Goal: Information Seeking & Learning: Learn about a topic

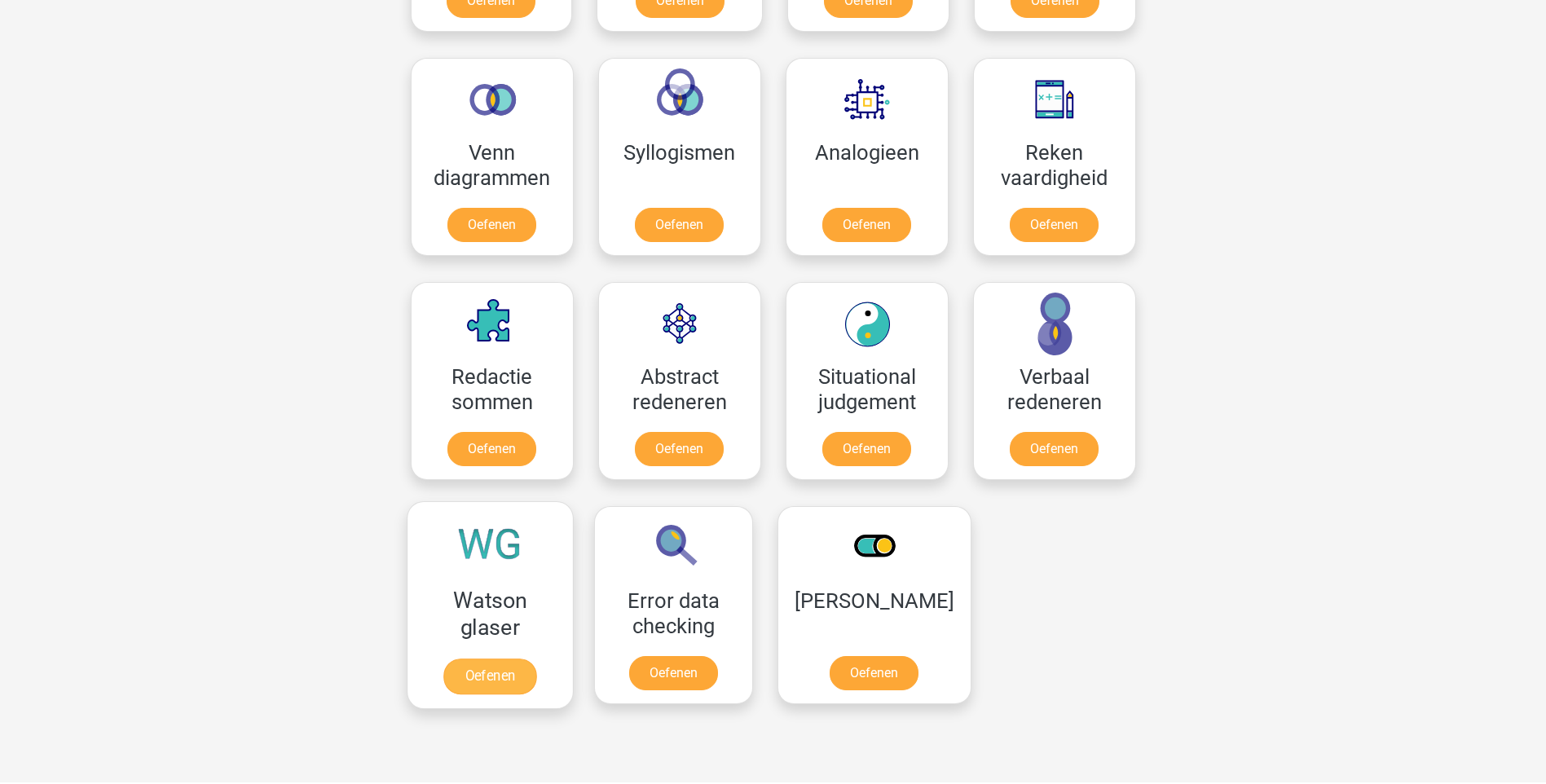
scroll to position [896, 0]
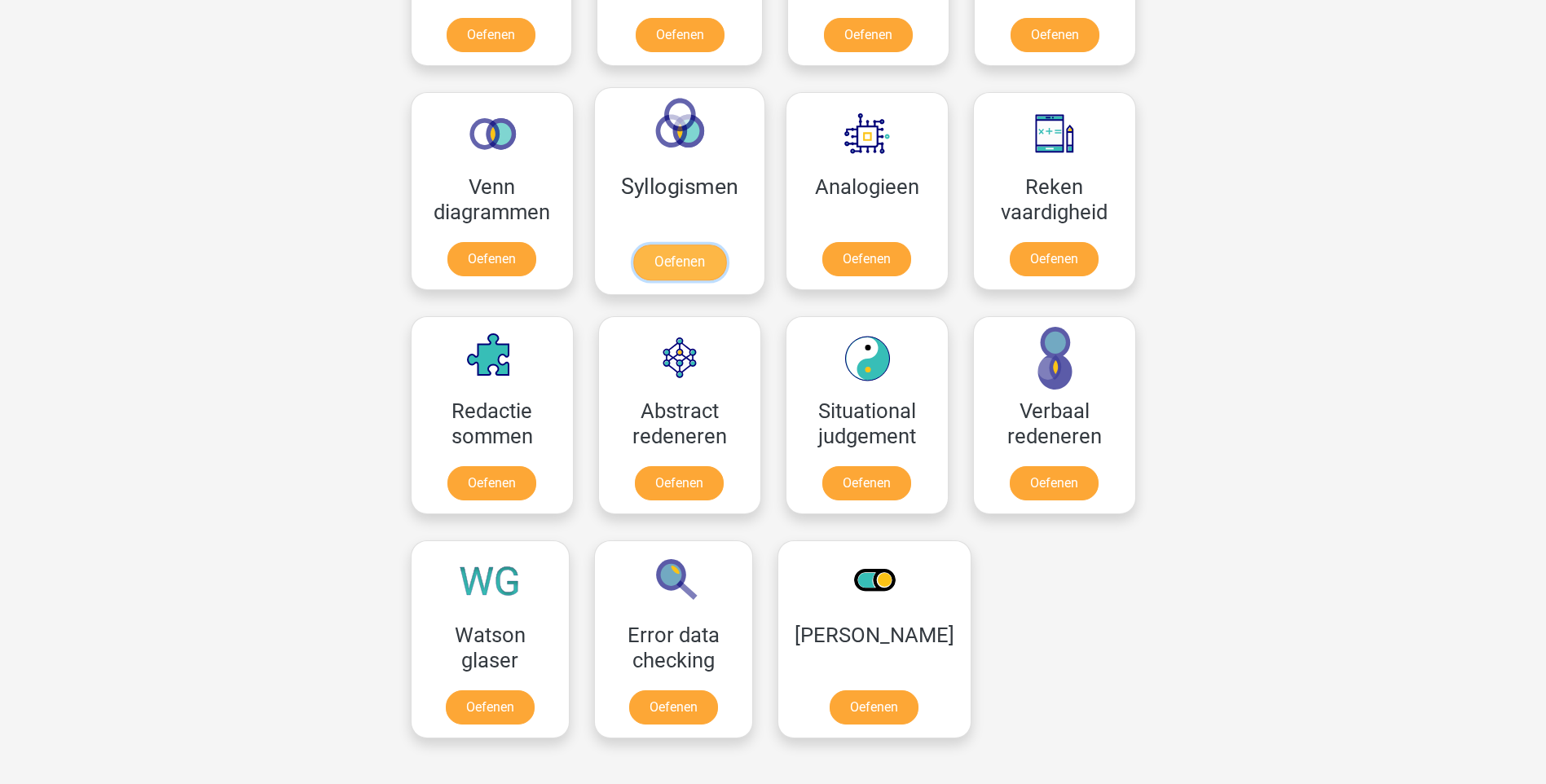
click at [703, 272] on link "Oefenen" at bounding box center [679, 262] width 93 height 36
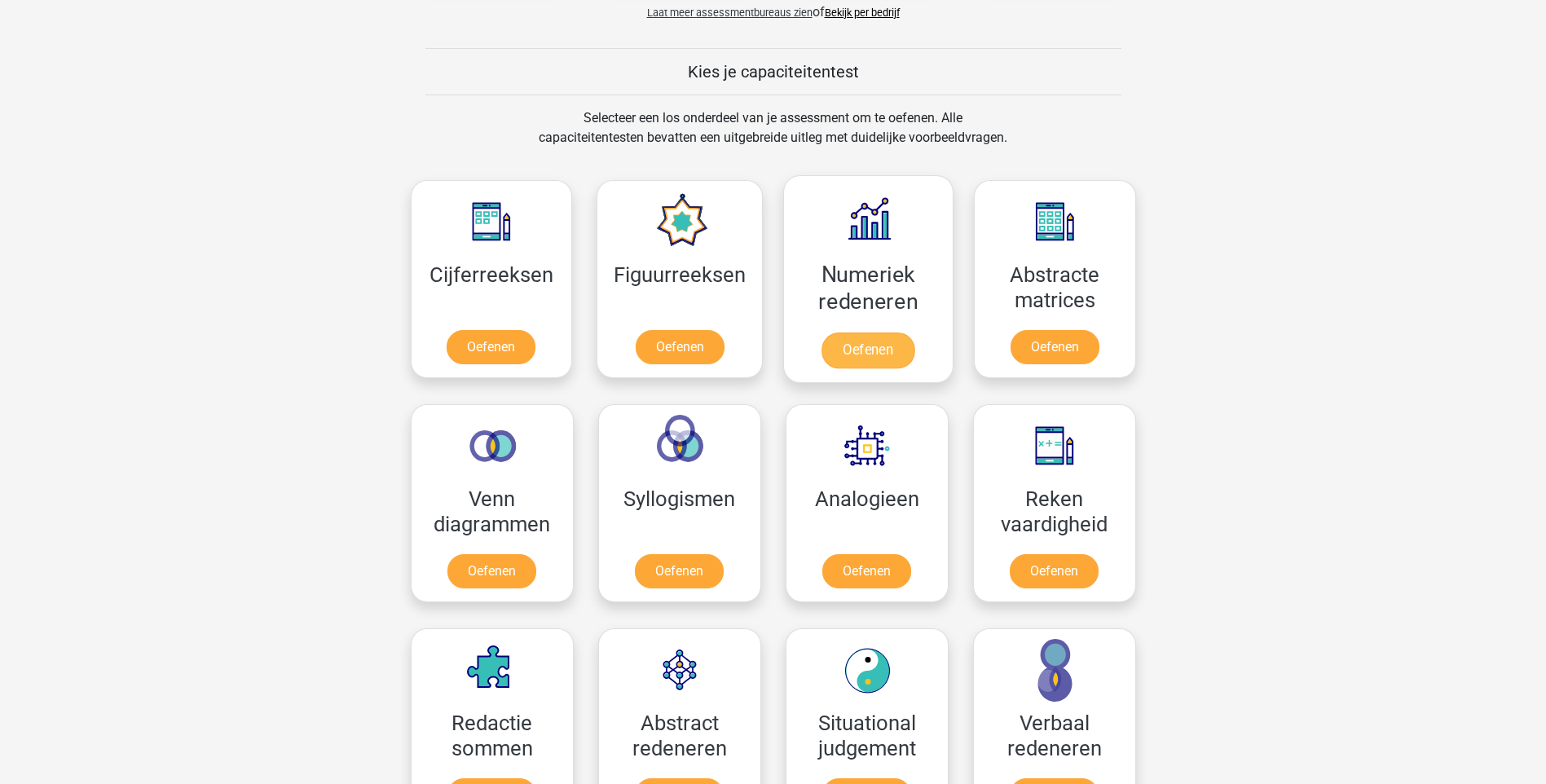
scroll to position [570, 0]
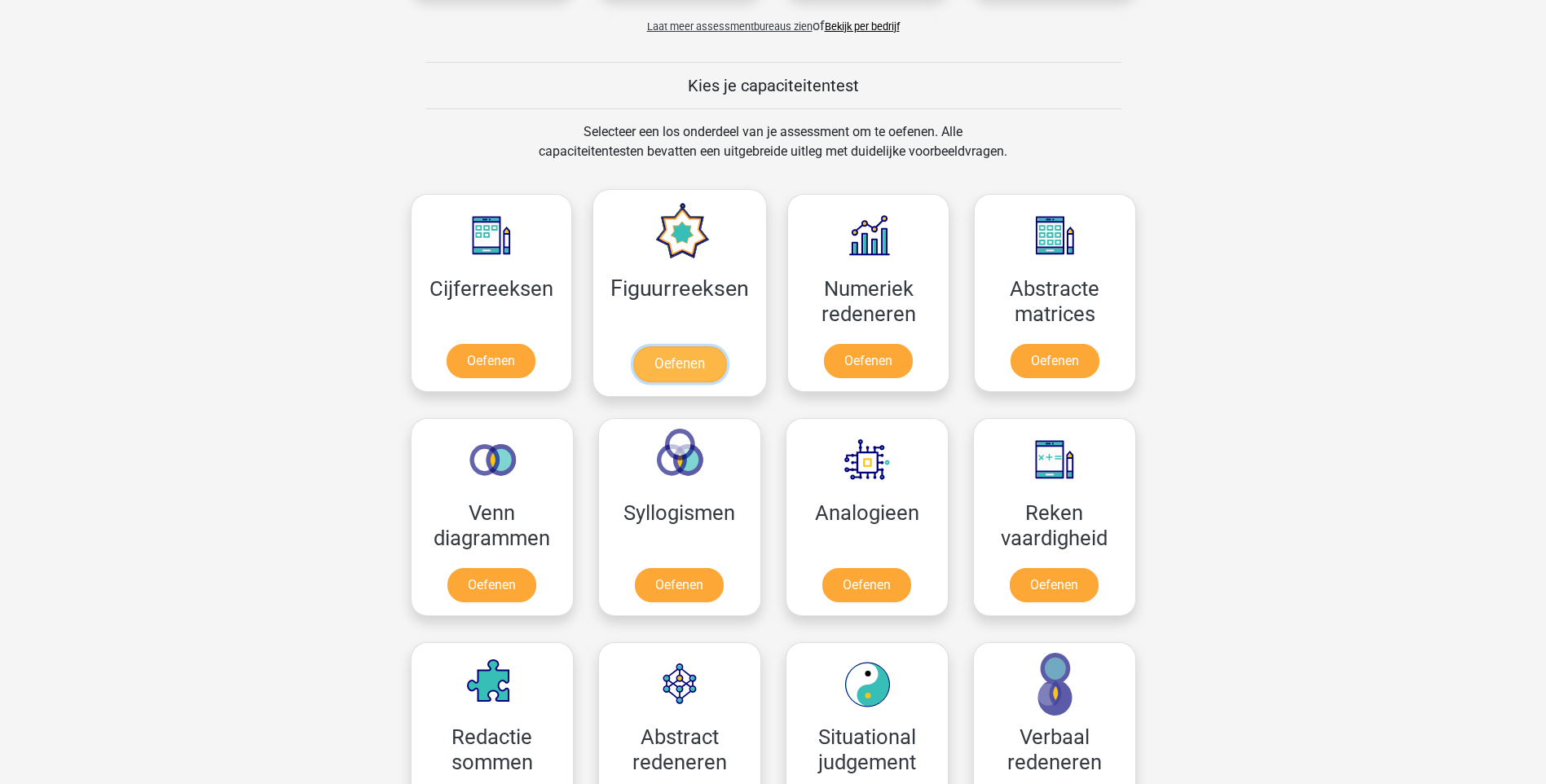
click at [697, 365] on link "Oefenen" at bounding box center [679, 365] width 93 height 36
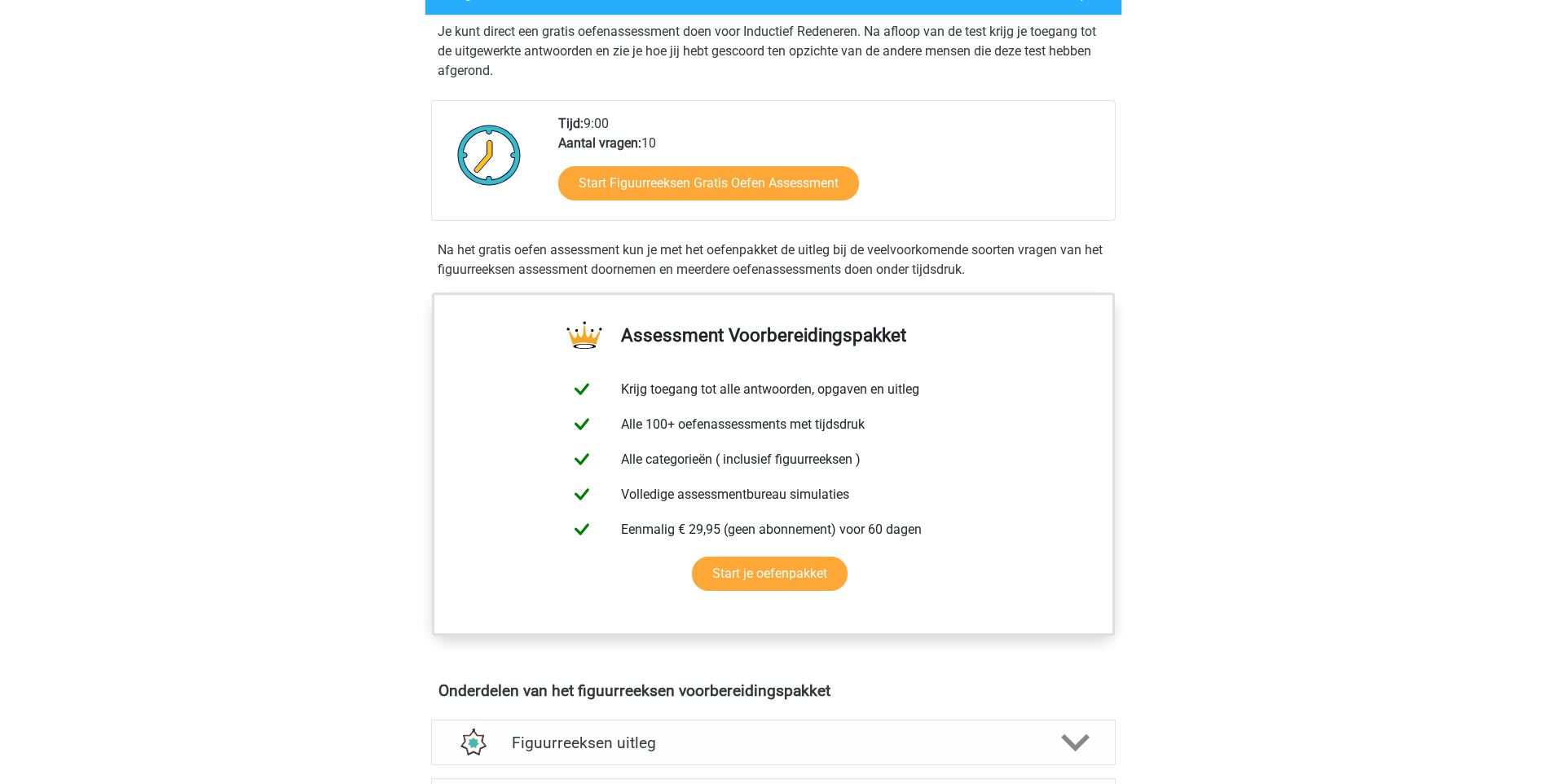
scroll to position [326, 0]
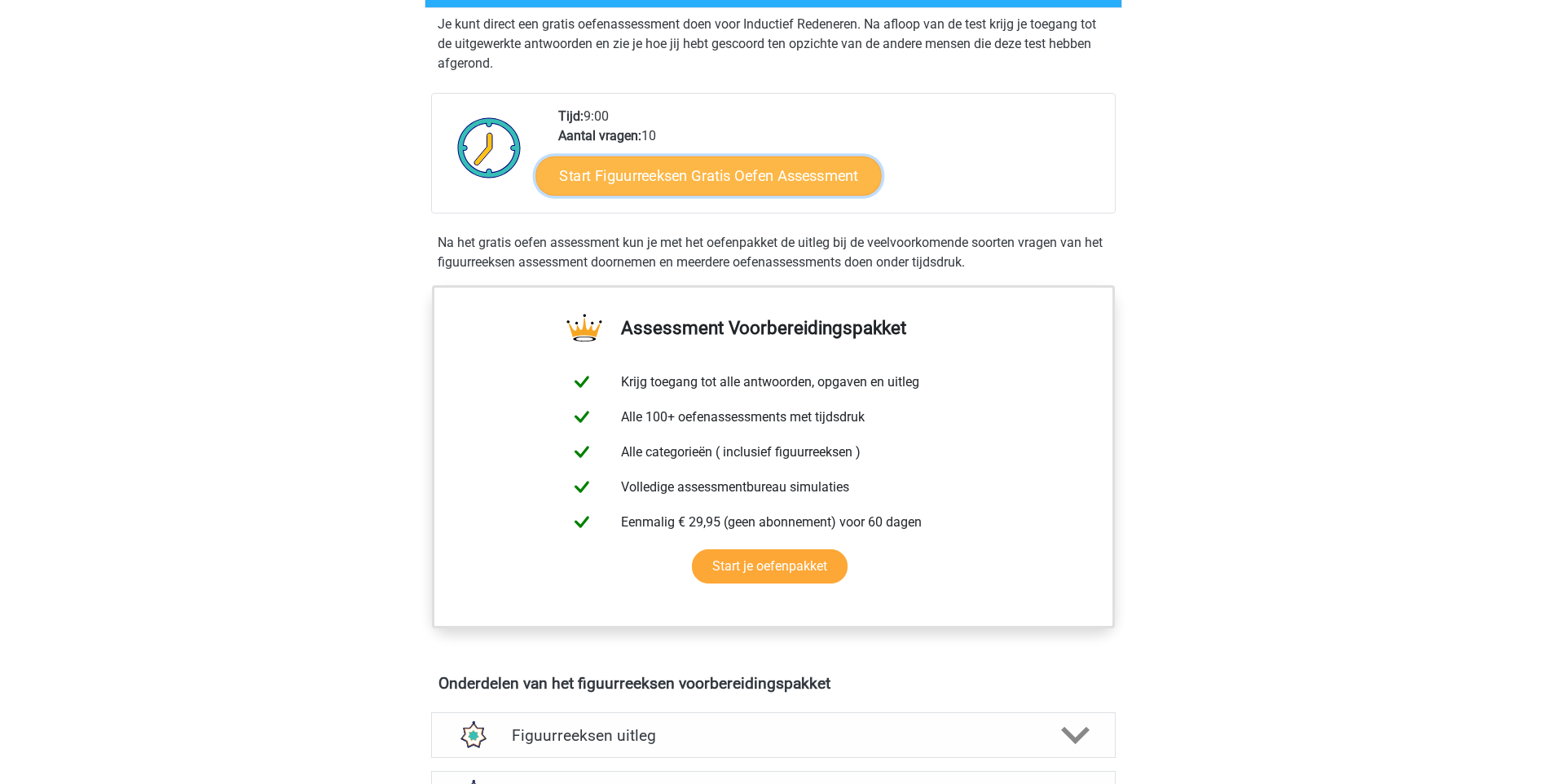
click at [705, 172] on link "Start Figuurreeksen Gratis Oefen Assessment" at bounding box center [708, 175] width 346 height 39
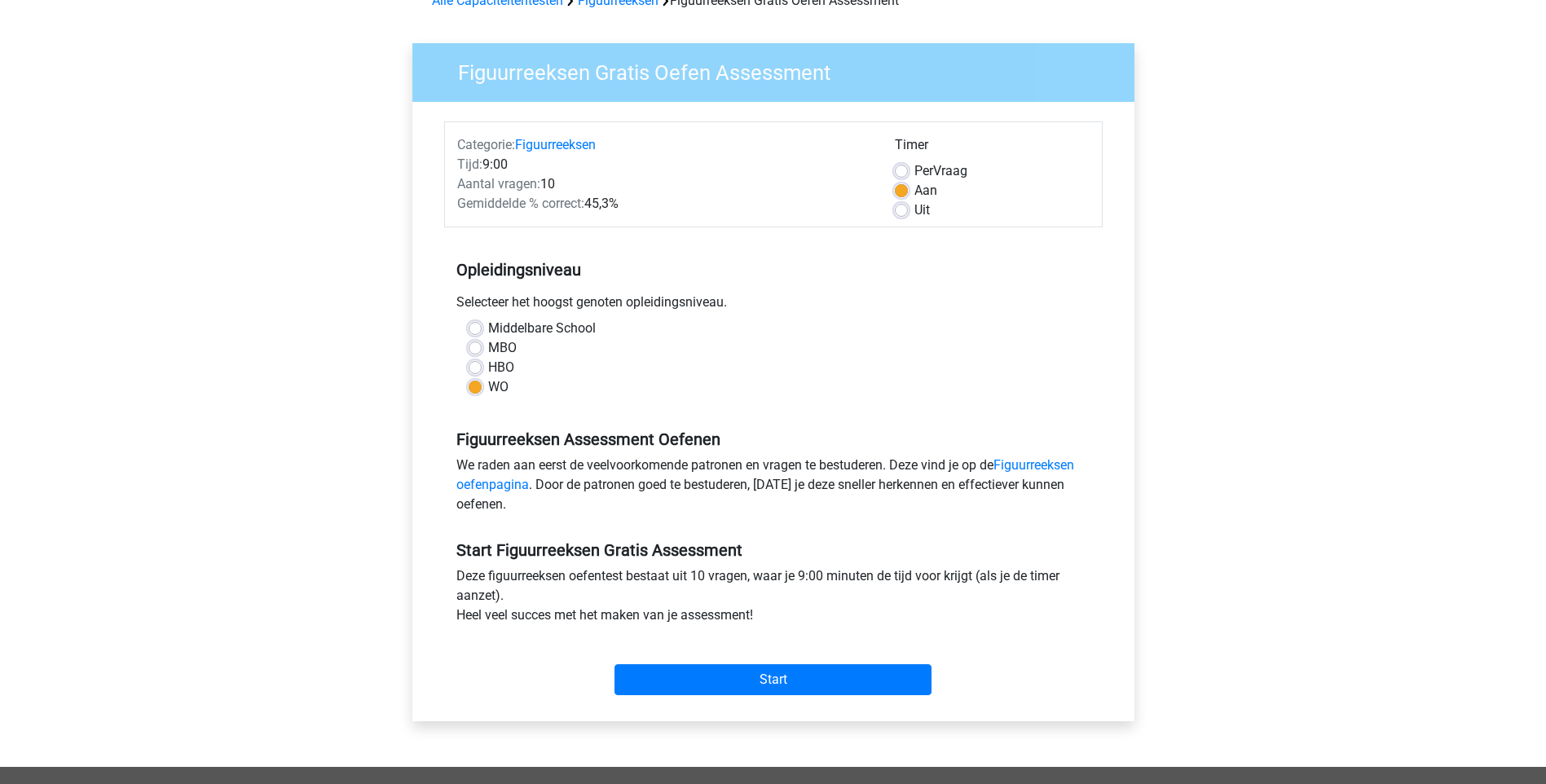
scroll to position [163, 0]
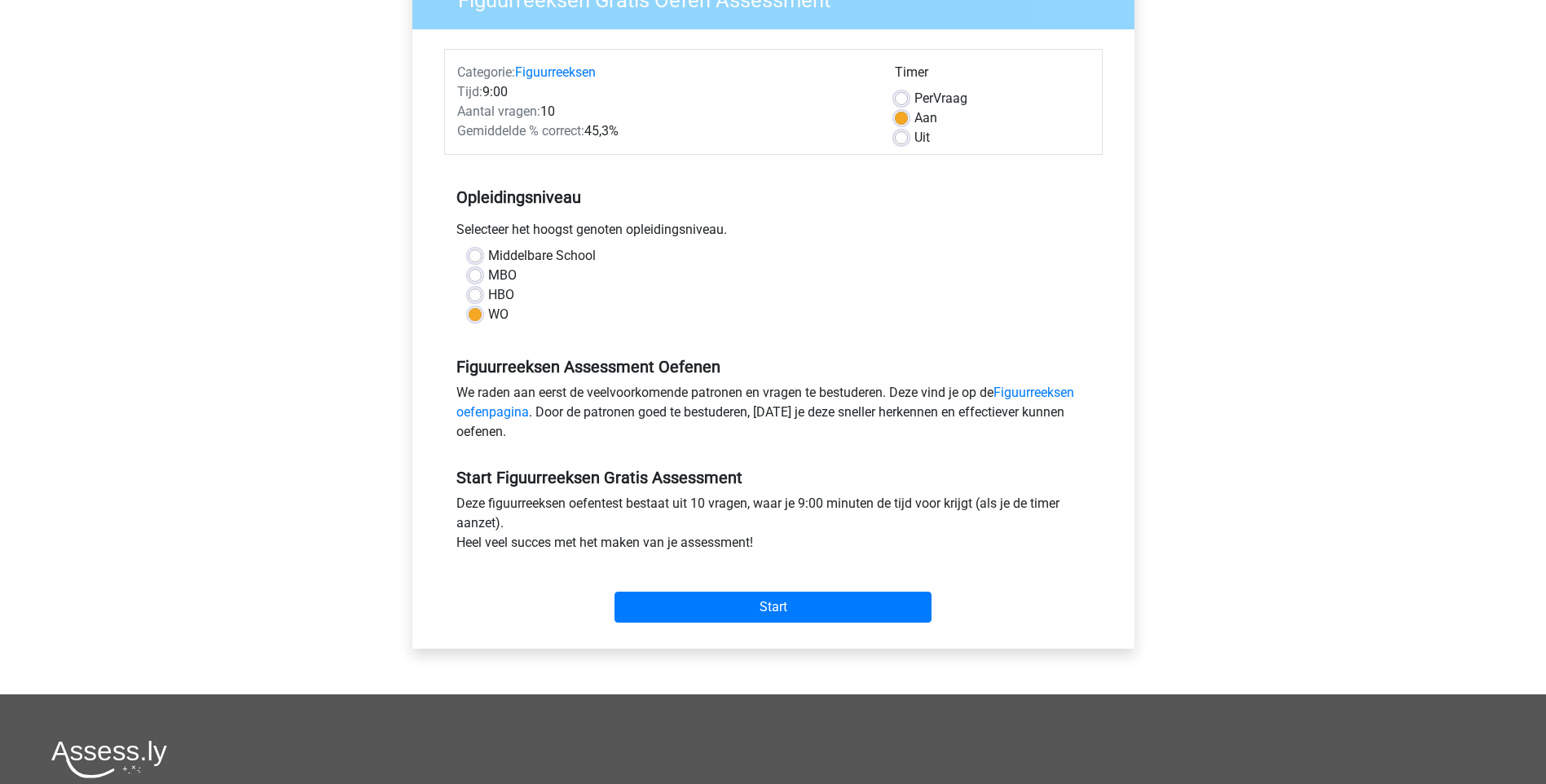
click at [504, 273] on label "MBO" at bounding box center [502, 275] width 28 height 20
click at [482, 273] on input "MBO" at bounding box center [474, 274] width 13 height 16
radio input "true"
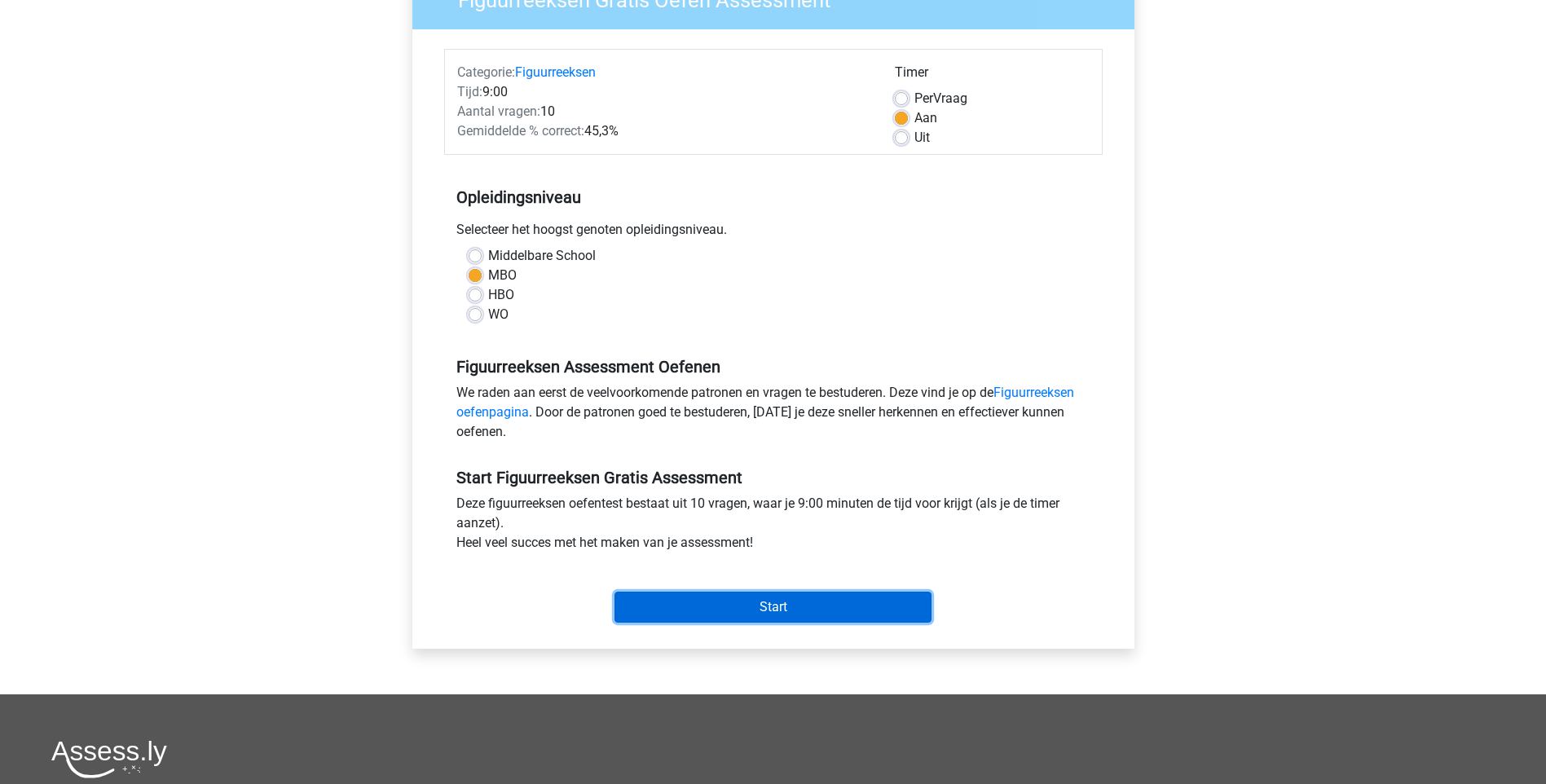
click at [788, 610] on input "Start" at bounding box center [773, 607] width 317 height 31
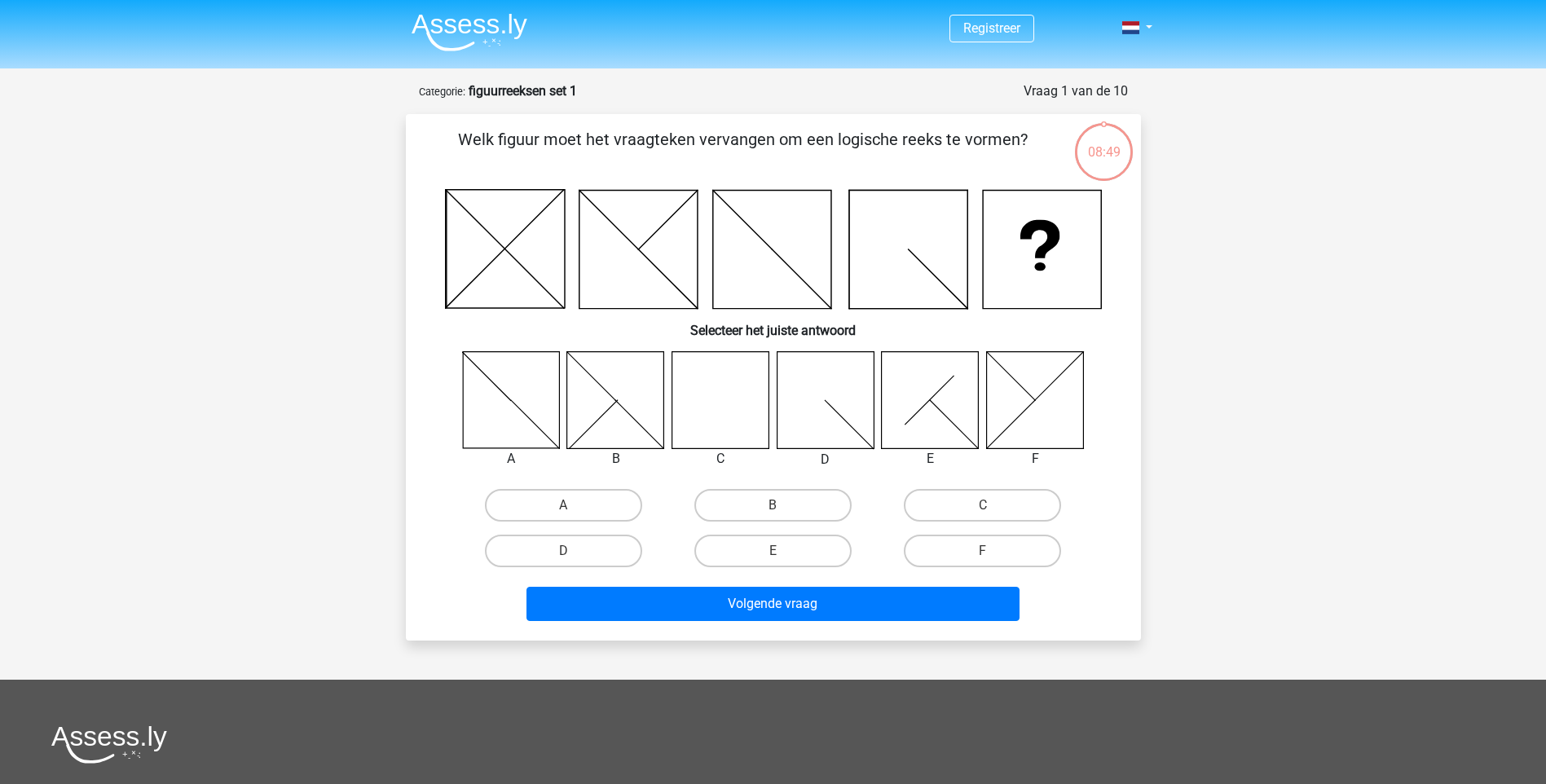
drag, startPoint x: 723, startPoint y: 434, endPoint x: 795, endPoint y: 449, distance: 73.5
click at [725, 435] on icon at bounding box center [720, 400] width 97 height 97
click at [1020, 510] on label "C" at bounding box center [982, 505] width 157 height 33
click at [993, 510] on input "C" at bounding box center [988, 510] width 10 height 10
radio input "true"
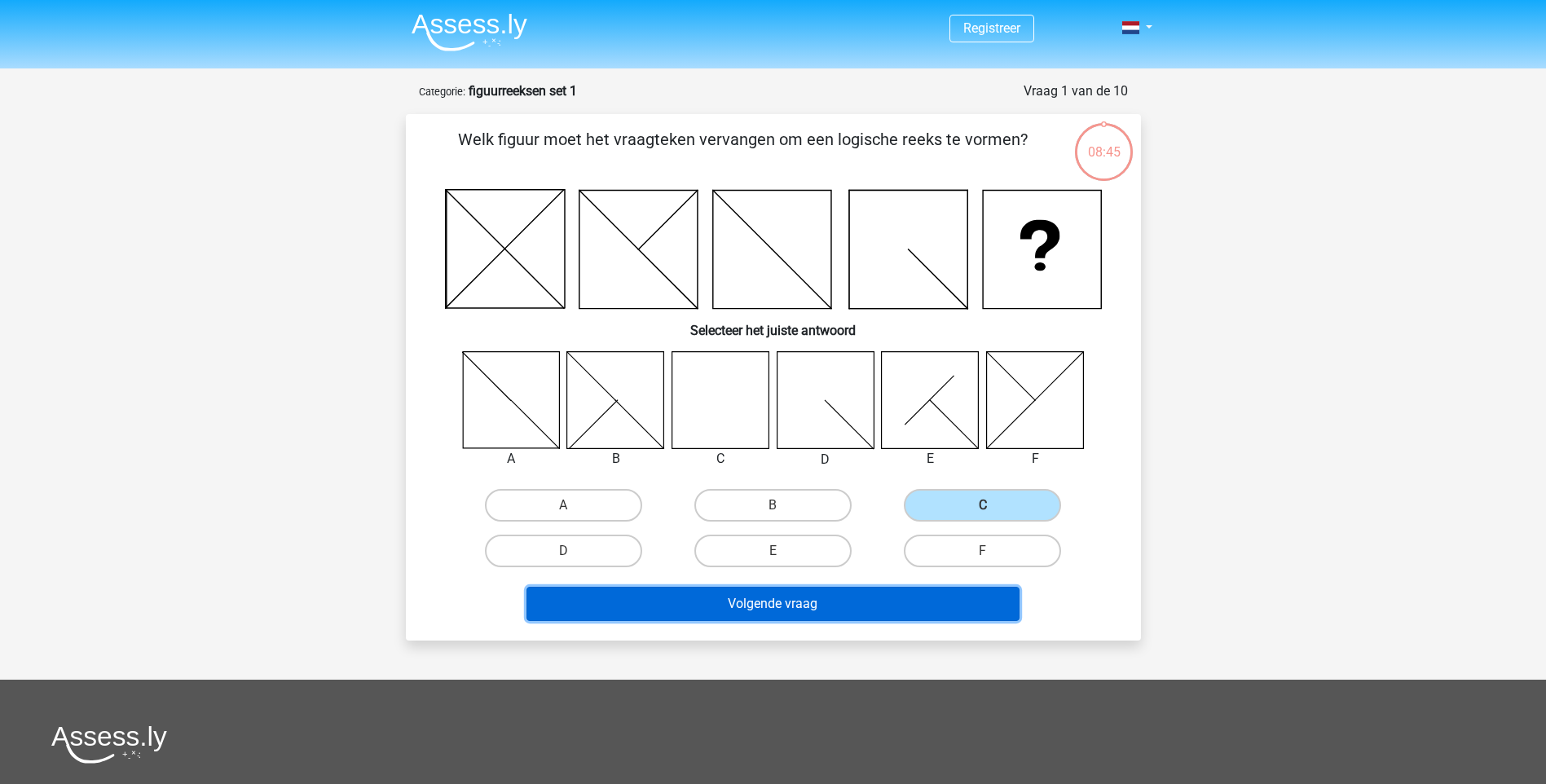
click at [908, 607] on button "Volgende vraag" at bounding box center [773, 604] width 493 height 34
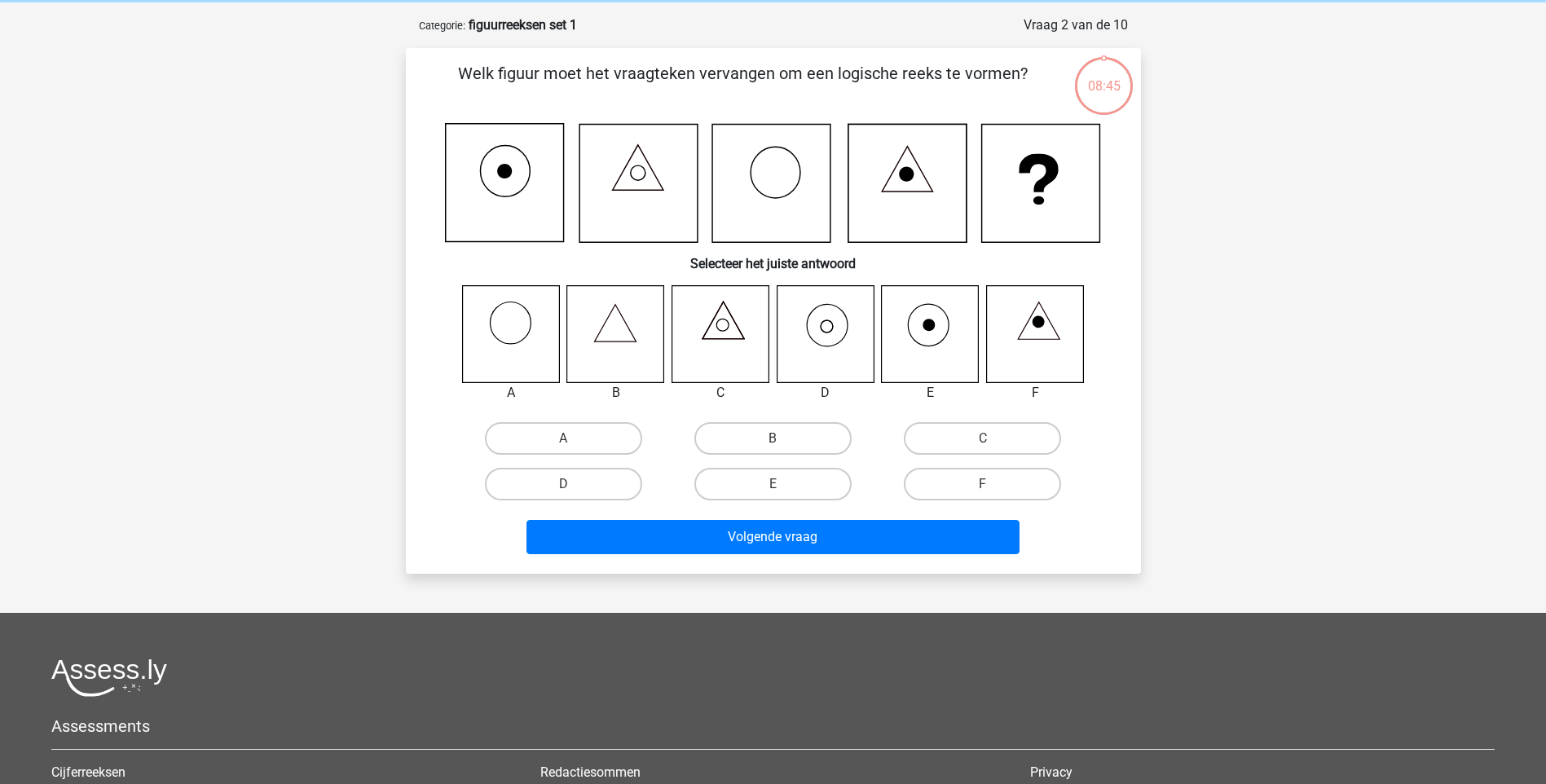
scroll to position [81, 0]
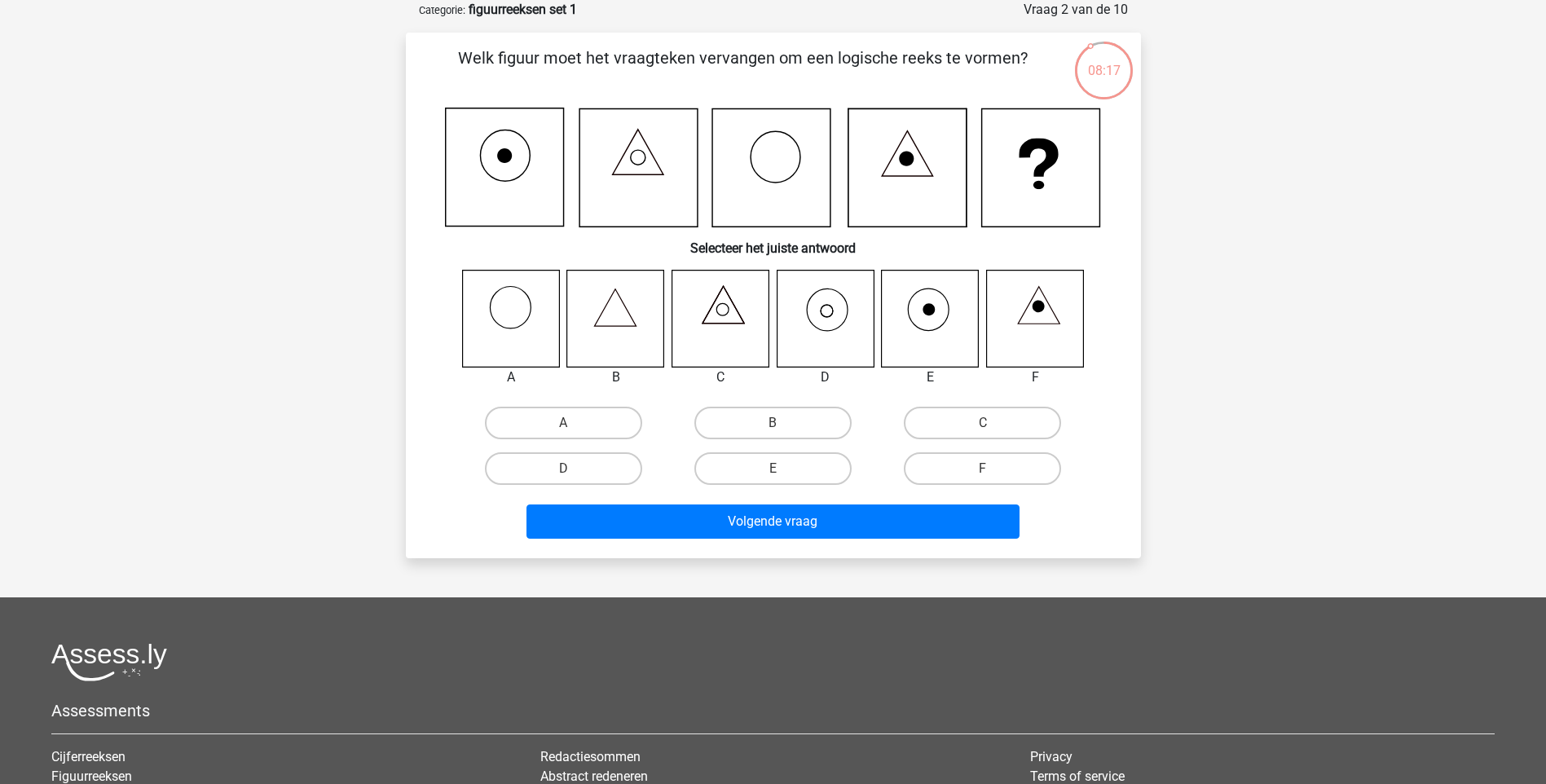
click at [835, 313] on icon at bounding box center [825, 318] width 97 height 97
click at [587, 467] on label "D" at bounding box center [563, 468] width 157 height 33
click at [574, 468] on input "D" at bounding box center [569, 473] width 10 height 10
radio input "true"
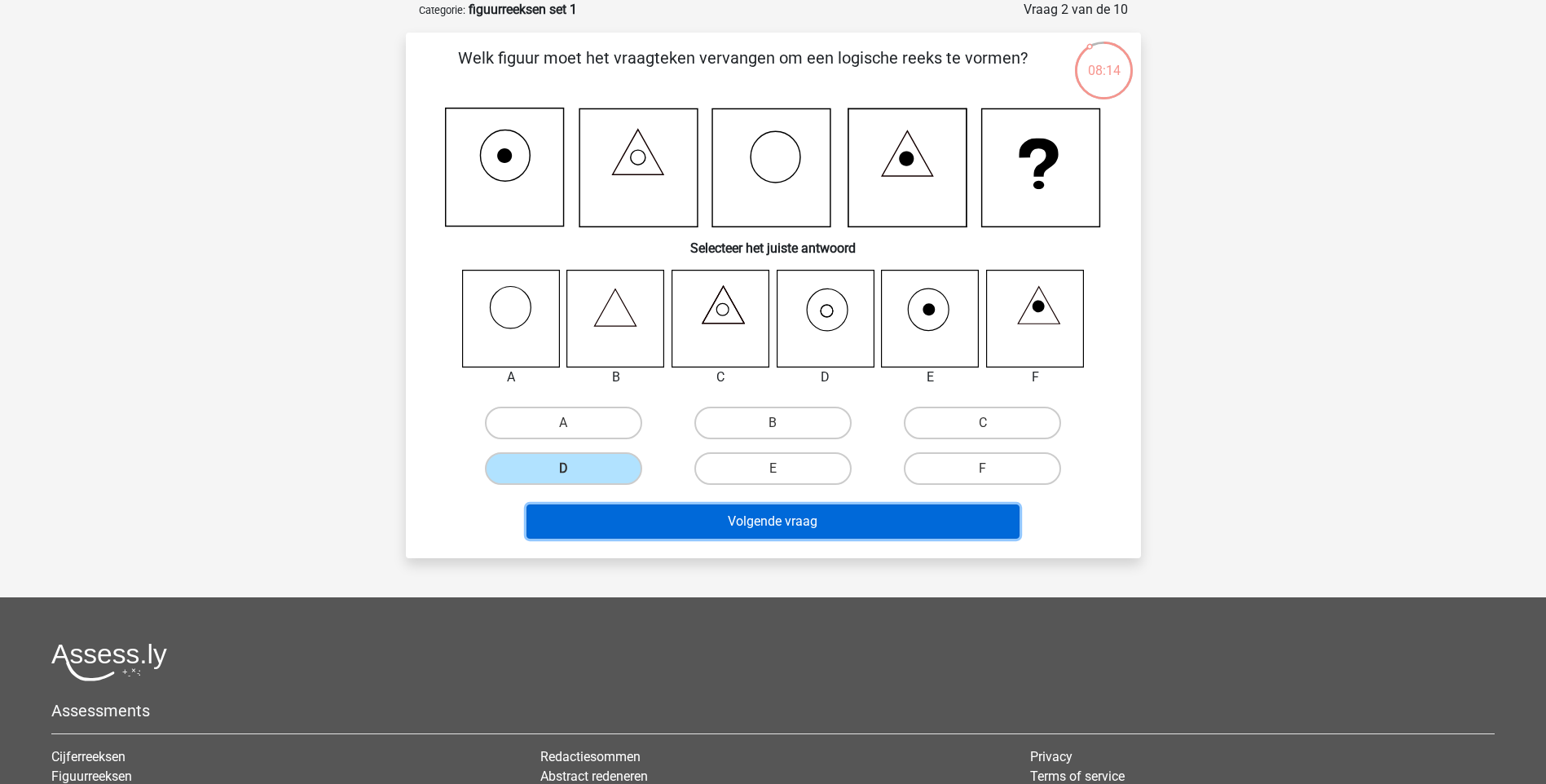
click at [855, 526] on button "Volgende vraag" at bounding box center [773, 522] width 493 height 34
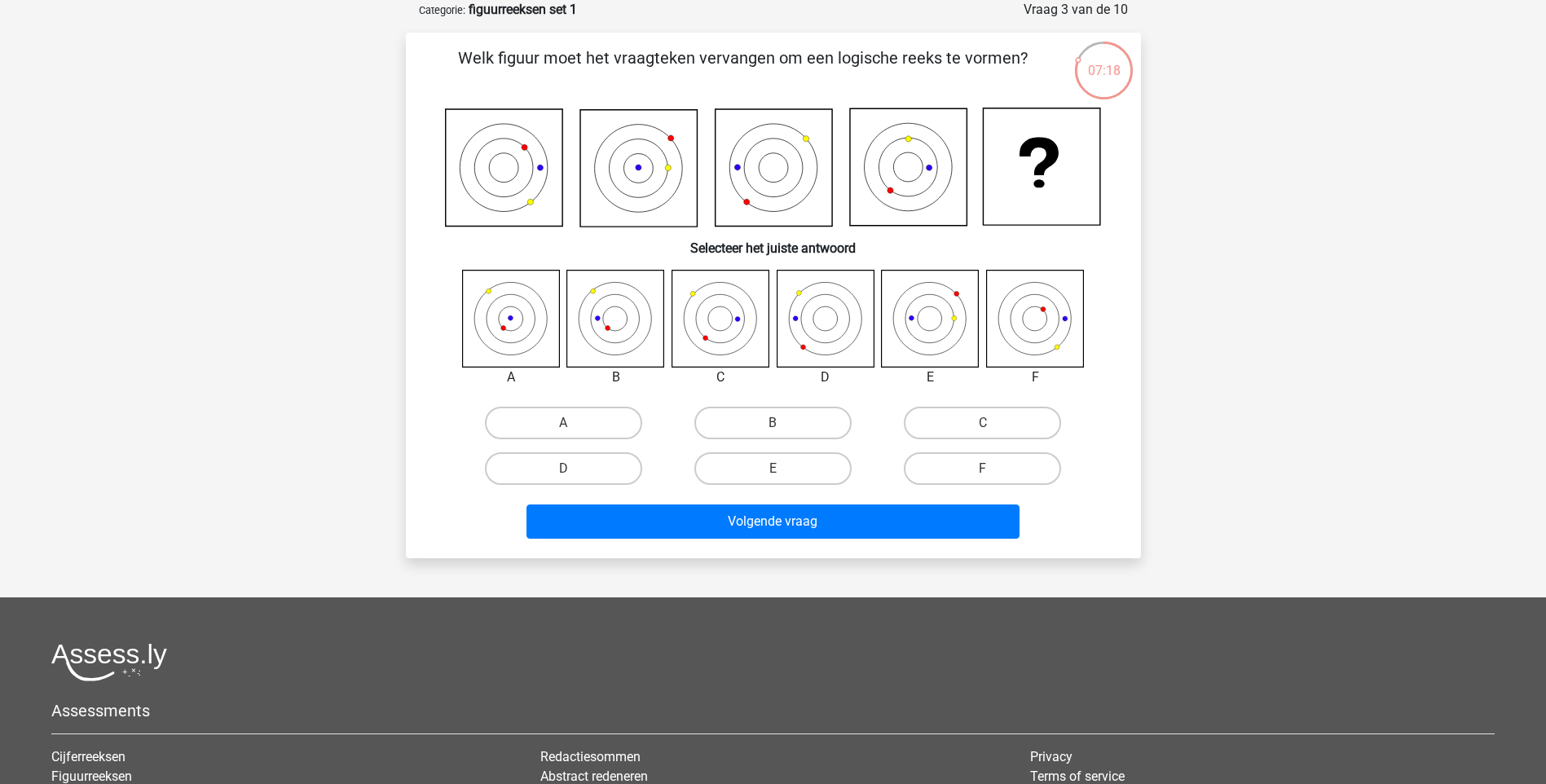
click at [649, 351] on icon at bounding box center [615, 318] width 97 height 97
click at [759, 421] on label "B" at bounding box center [773, 423] width 157 height 33
click at [773, 423] on input "B" at bounding box center [778, 428] width 10 height 10
radio input "true"
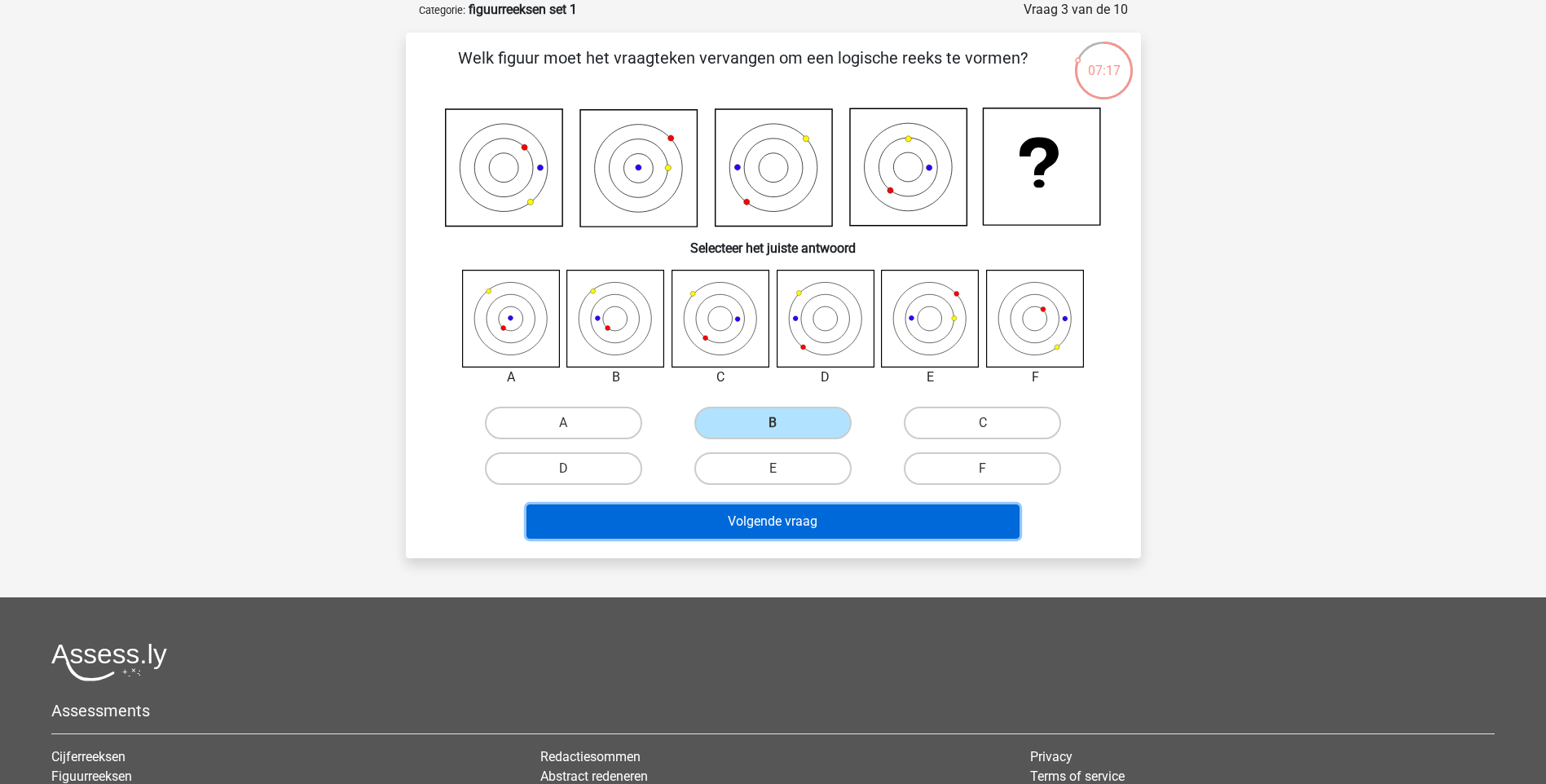
click at [828, 527] on button "Volgende vraag" at bounding box center [773, 522] width 493 height 34
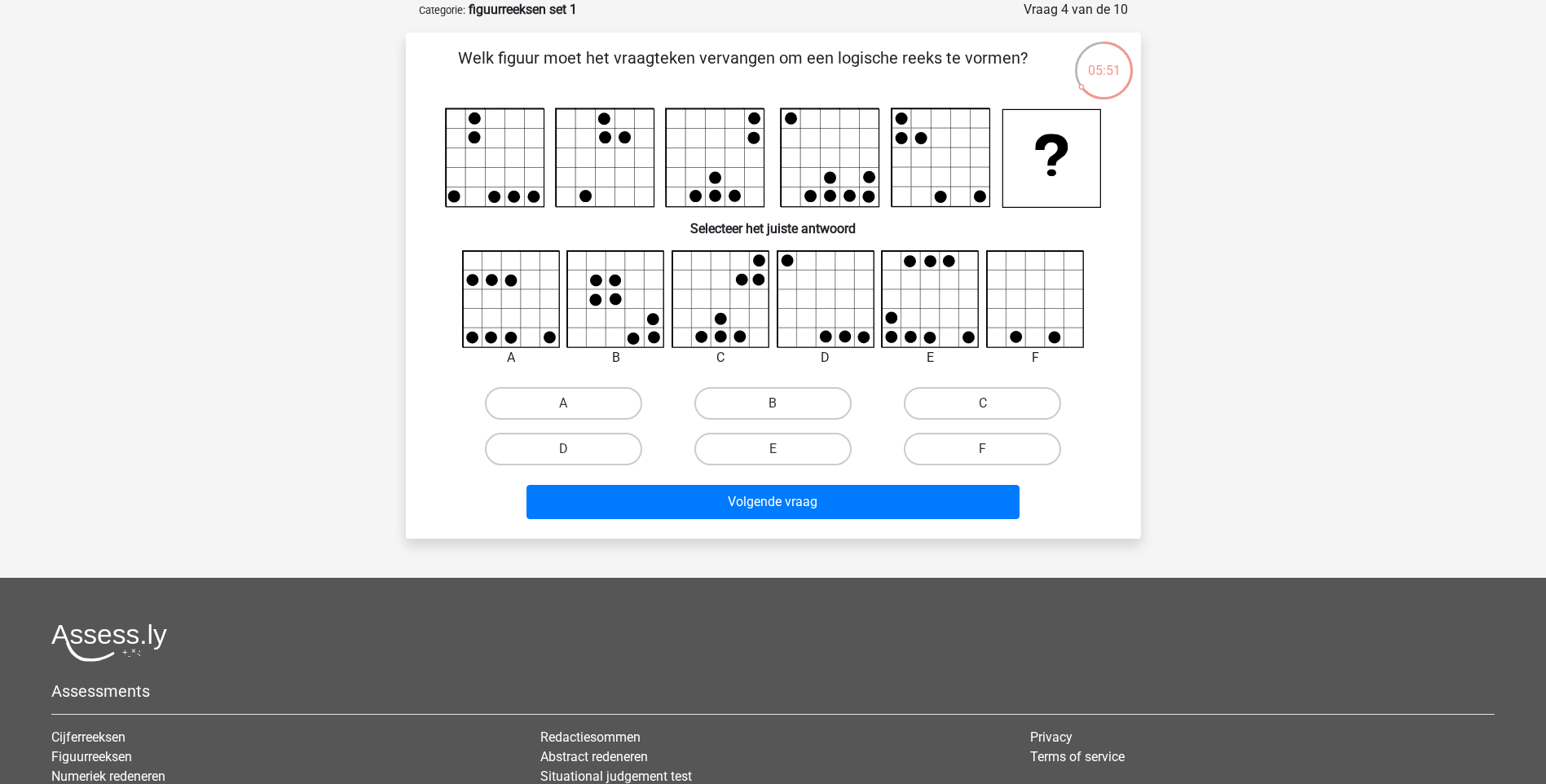
click at [636, 305] on icon at bounding box center [616, 299] width 97 height 97
click at [764, 398] on label "B" at bounding box center [773, 403] width 157 height 33
click at [773, 403] on input "B" at bounding box center [778, 408] width 10 height 10
radio input "true"
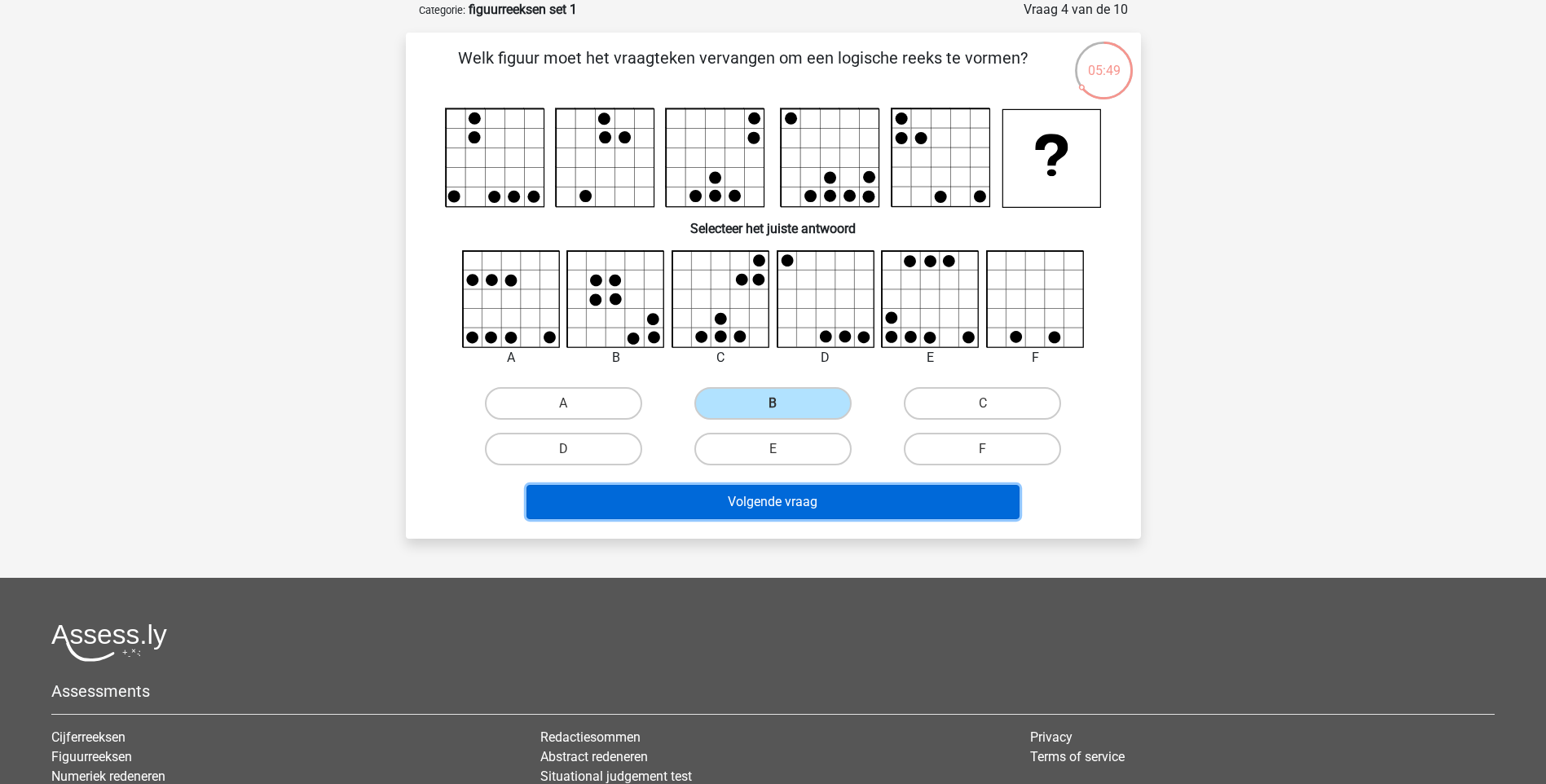
click at [879, 497] on button "Volgende vraag" at bounding box center [773, 502] width 493 height 34
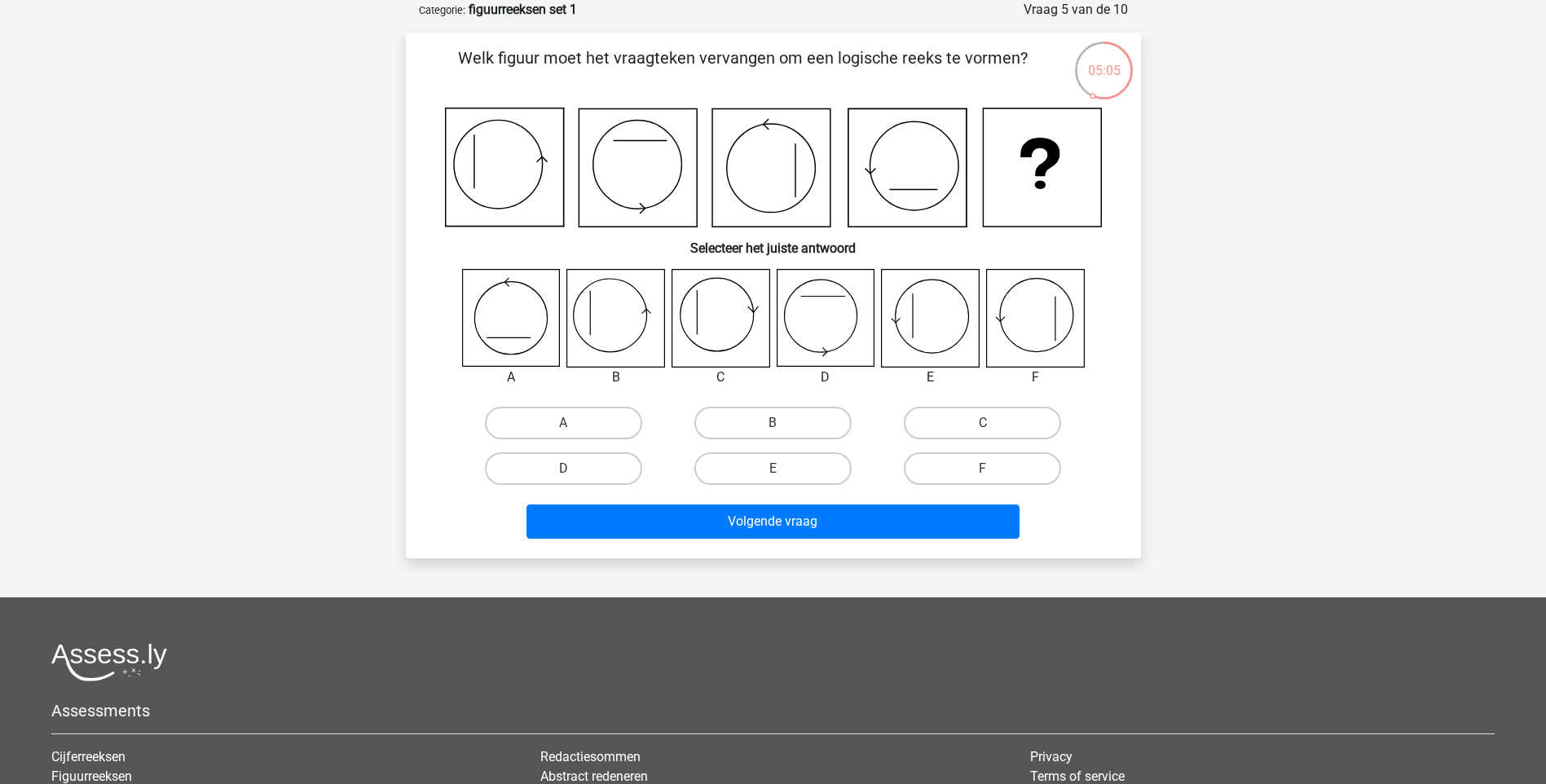
click at [827, 309] on icon at bounding box center [825, 318] width 97 height 97
click at [542, 481] on label "D" at bounding box center [563, 468] width 157 height 33
click at [564, 479] on input "D" at bounding box center [569, 473] width 10 height 10
radio input "true"
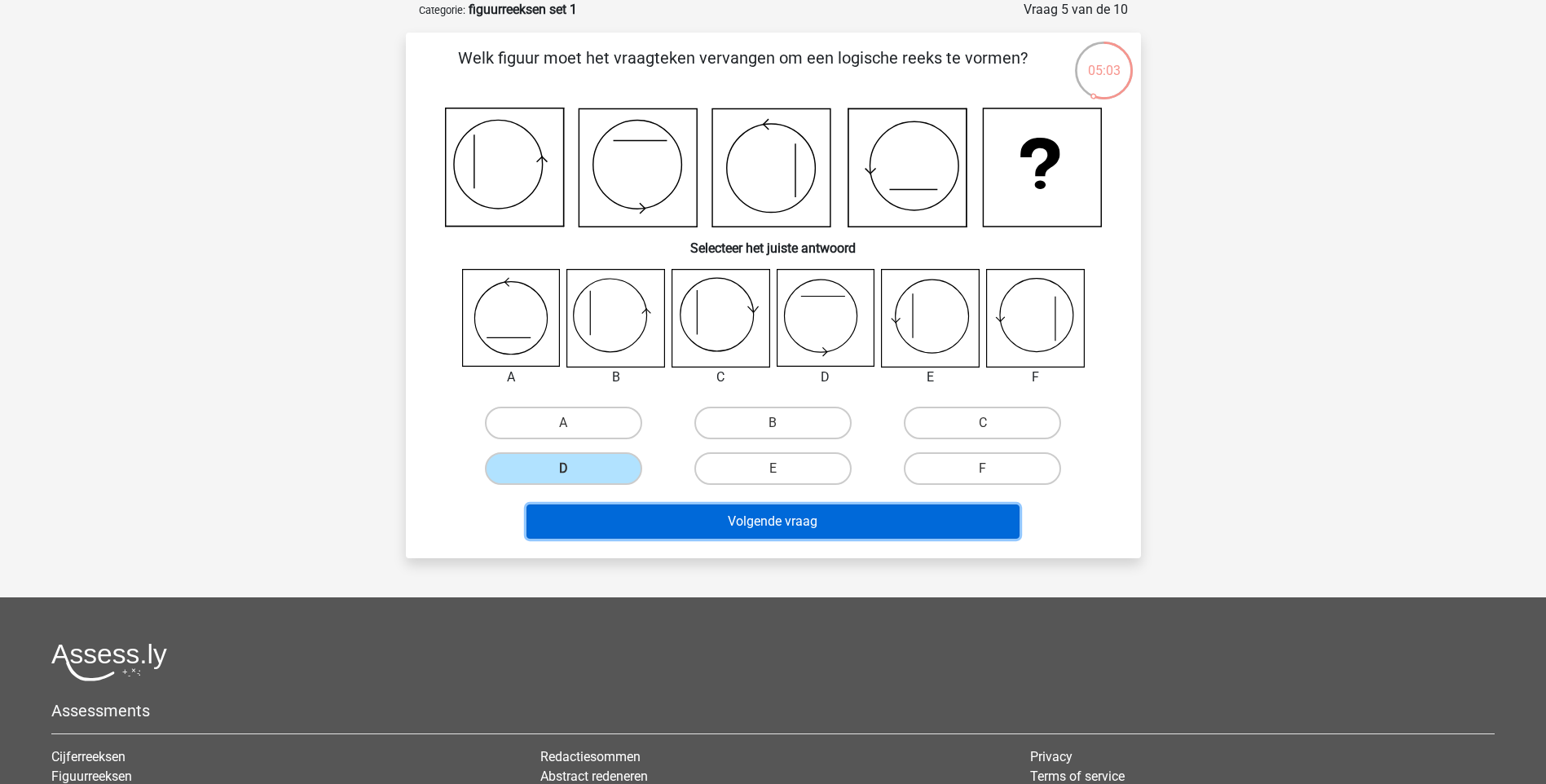
click at [717, 515] on button "Volgende vraag" at bounding box center [773, 522] width 493 height 34
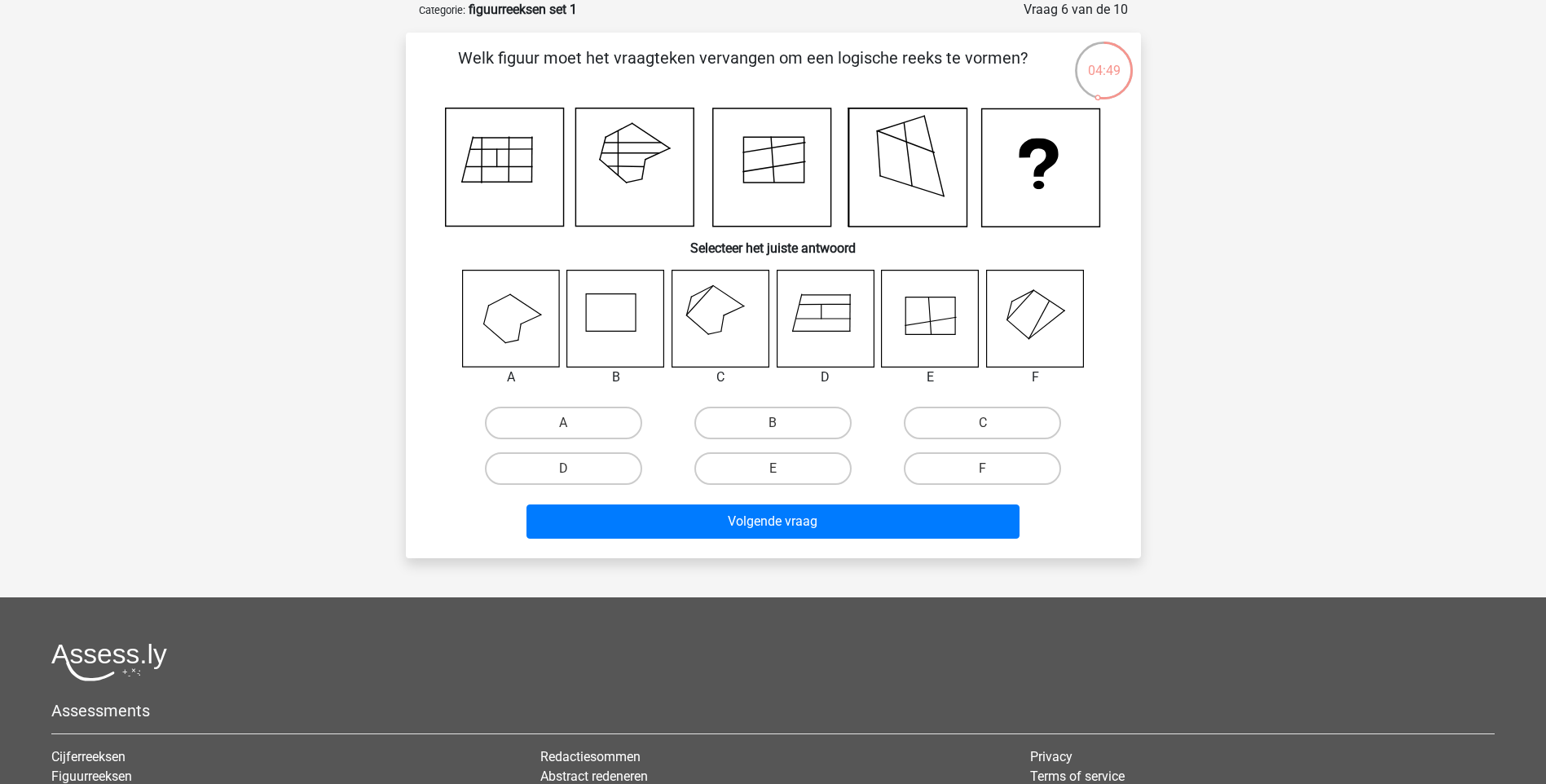
click at [551, 337] on icon at bounding box center [510, 318] width 97 height 97
click at [811, 414] on label "B" at bounding box center [773, 423] width 157 height 33
click at [783, 423] on input "B" at bounding box center [778, 428] width 10 height 10
radio input "true"
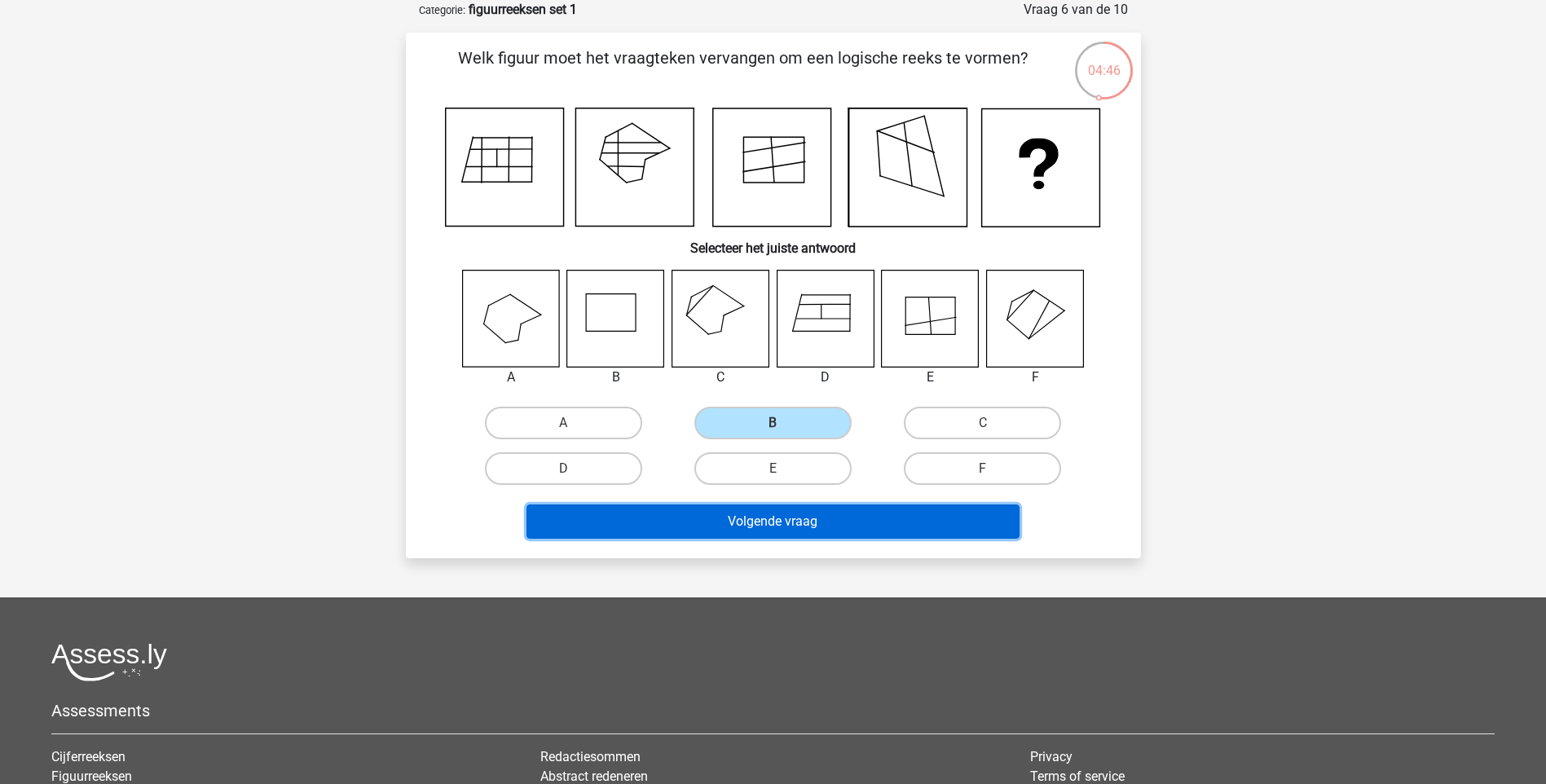
click at [818, 526] on button "Volgende vraag" at bounding box center [773, 522] width 493 height 34
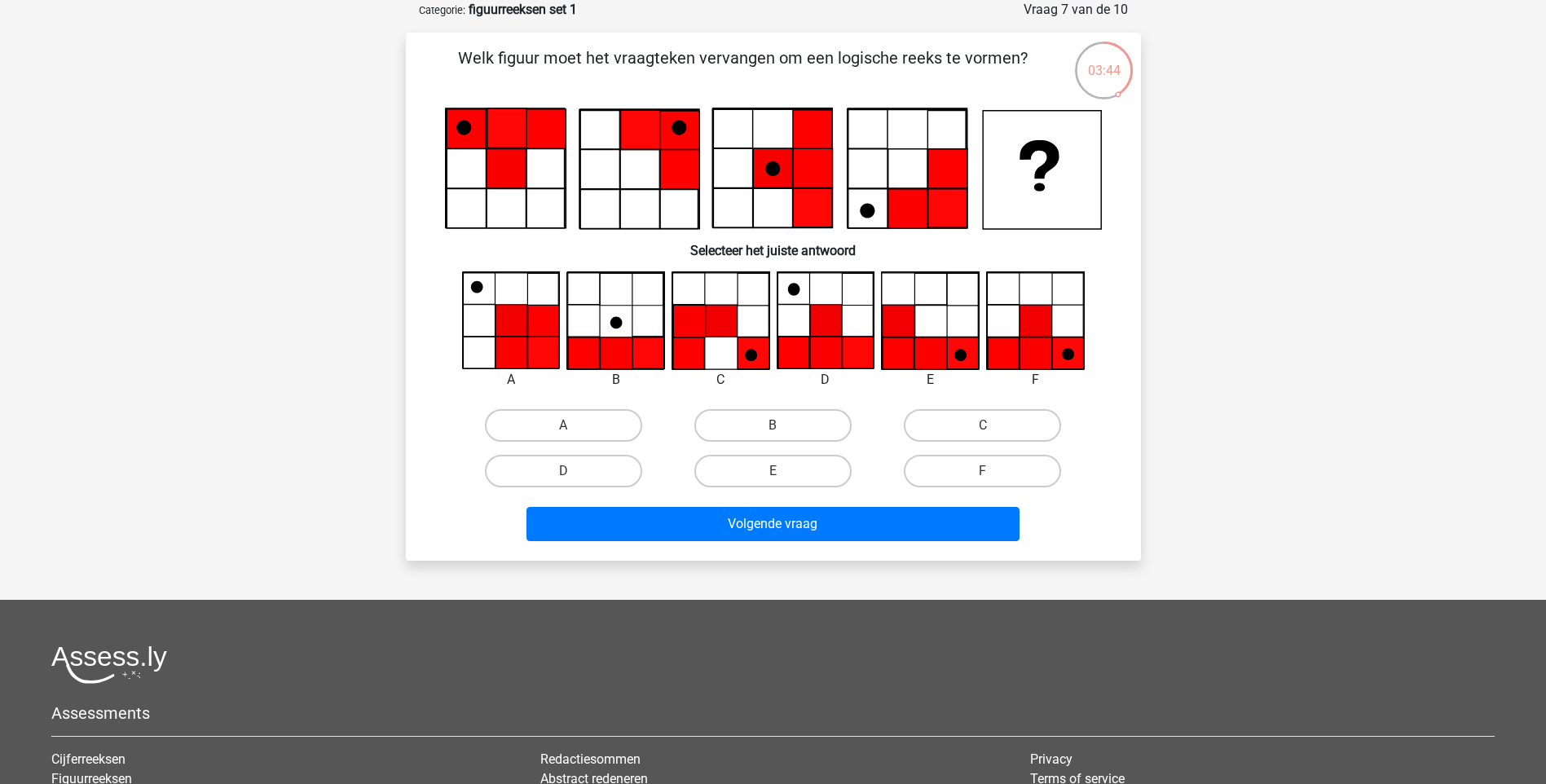
click at [1042, 329] on icon at bounding box center [1036, 320] width 32 height 32
click at [968, 467] on label "F" at bounding box center [982, 471] width 157 height 33
click at [983, 471] on input "F" at bounding box center [988, 476] width 10 height 10
radio input "true"
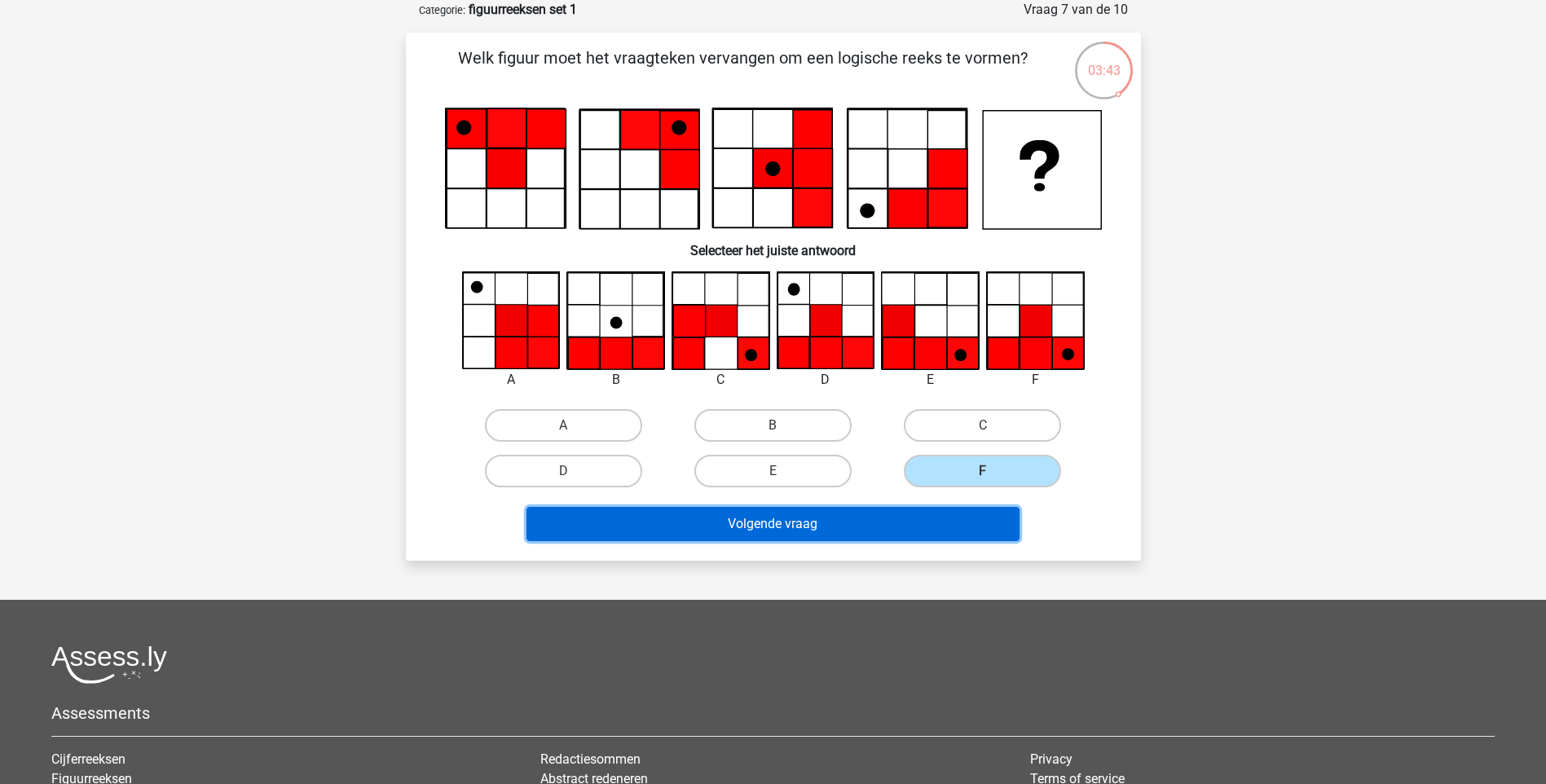
click at [957, 517] on button "Volgende vraag" at bounding box center [773, 524] width 493 height 34
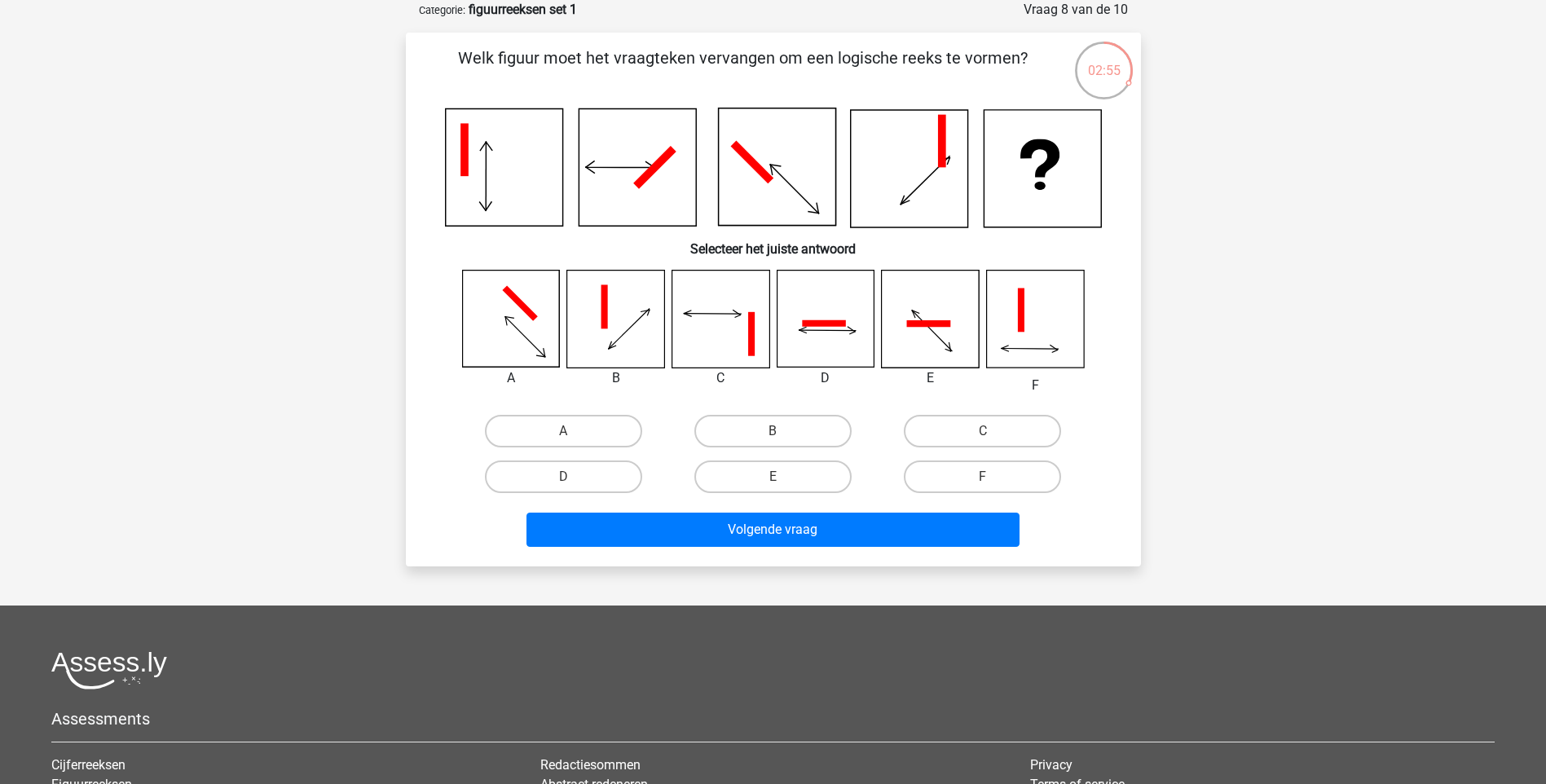
click at [774, 479] on input "E" at bounding box center [778, 482] width 10 height 10
radio input "true"
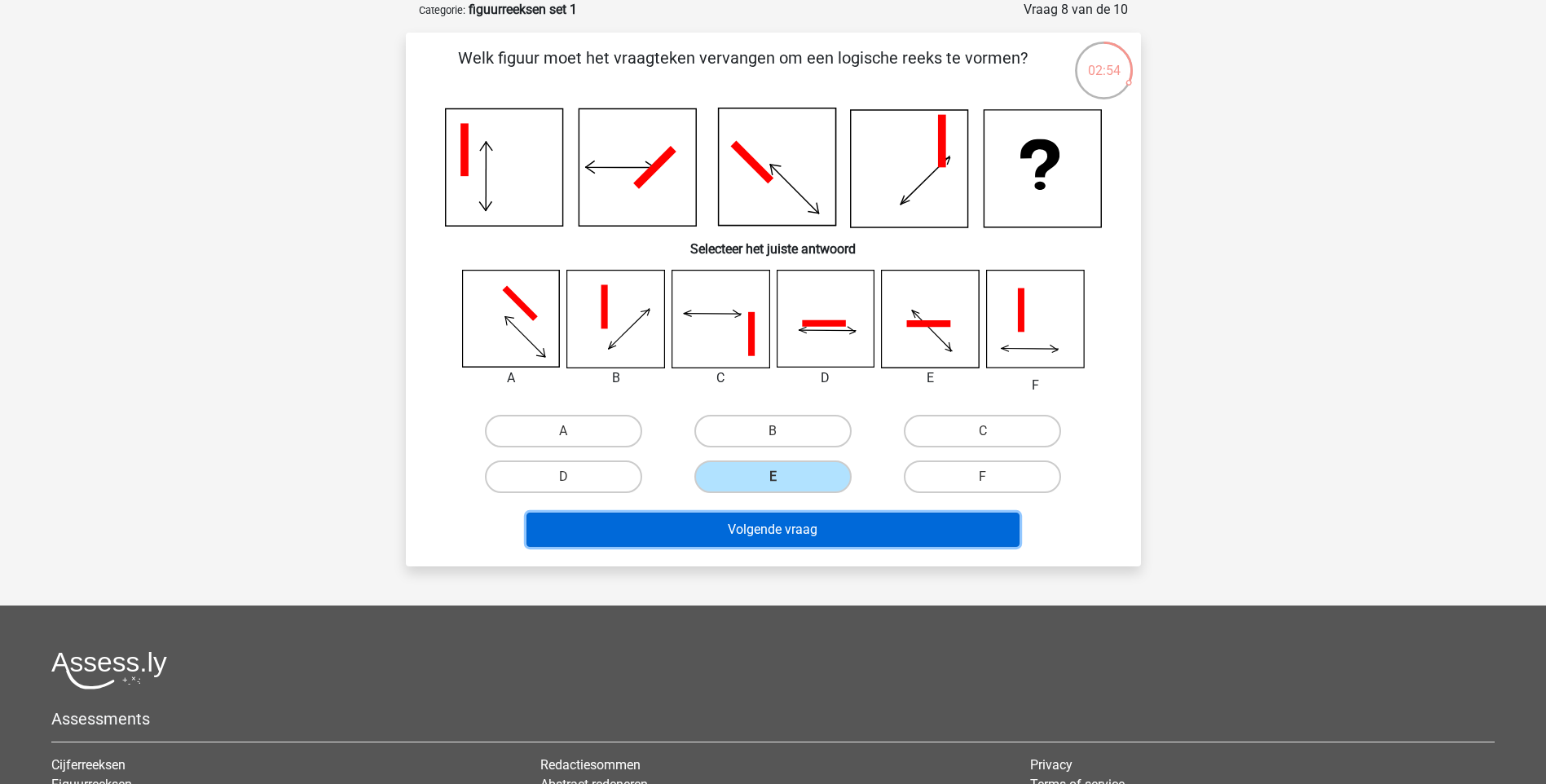
click at [782, 528] on button "Volgende vraag" at bounding box center [773, 530] width 493 height 34
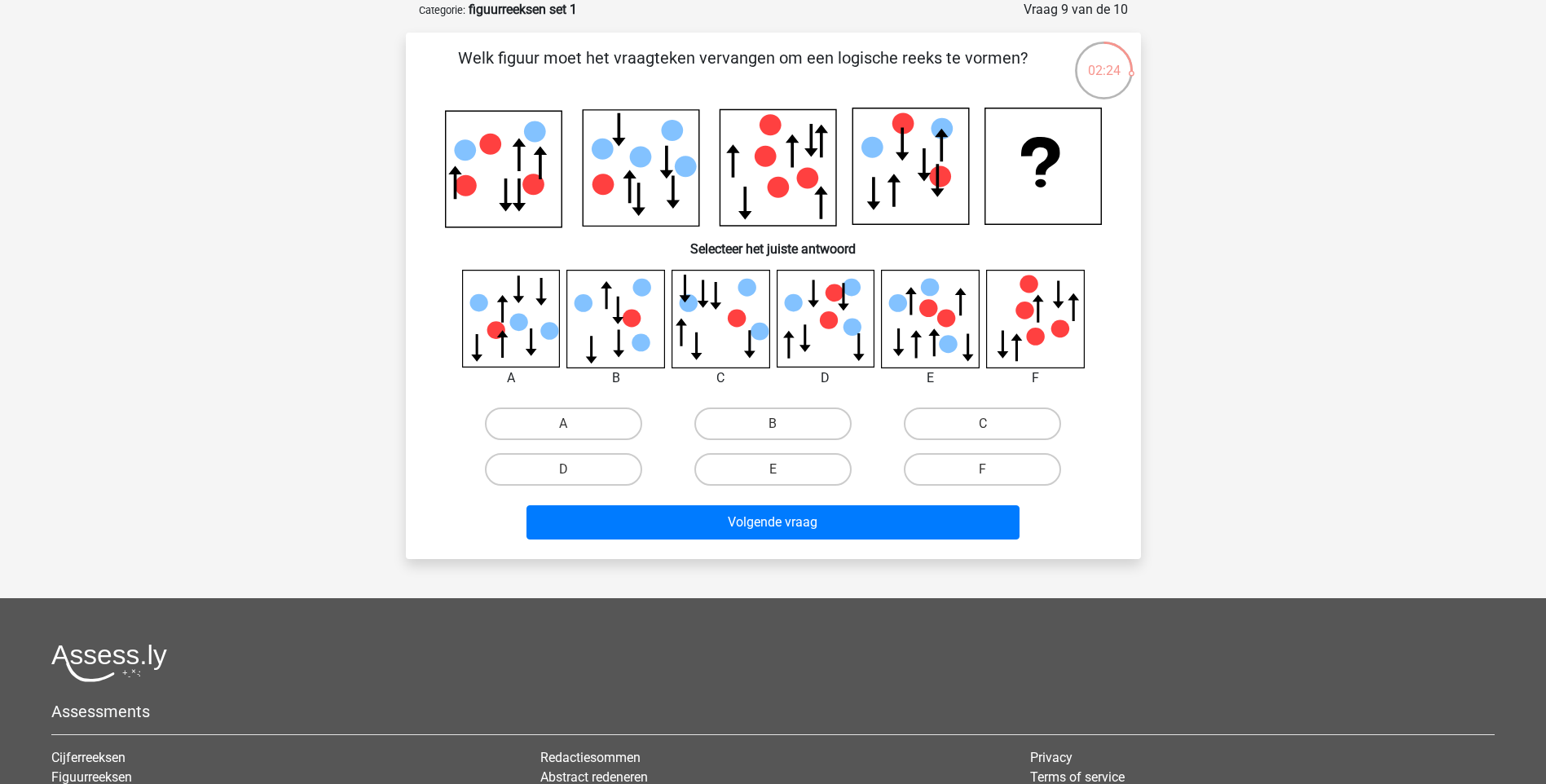
drag, startPoint x: 840, startPoint y: 54, endPoint x: 940, endPoint y: 66, distance: 100.7
click at [940, 66] on p "Welk figuur moet het vraagteken vervangen om een logische reeks te vormen?" at bounding box center [743, 69] width 622 height 49
drag, startPoint x: 940, startPoint y: 66, endPoint x: 1173, endPoint y: 276, distance: 313.7
click at [1173, 276] on div "Registreer Nederlands English" at bounding box center [773, 473] width 1546 height 1110
click at [1024, 318] on icon at bounding box center [1024, 311] width 18 height 18
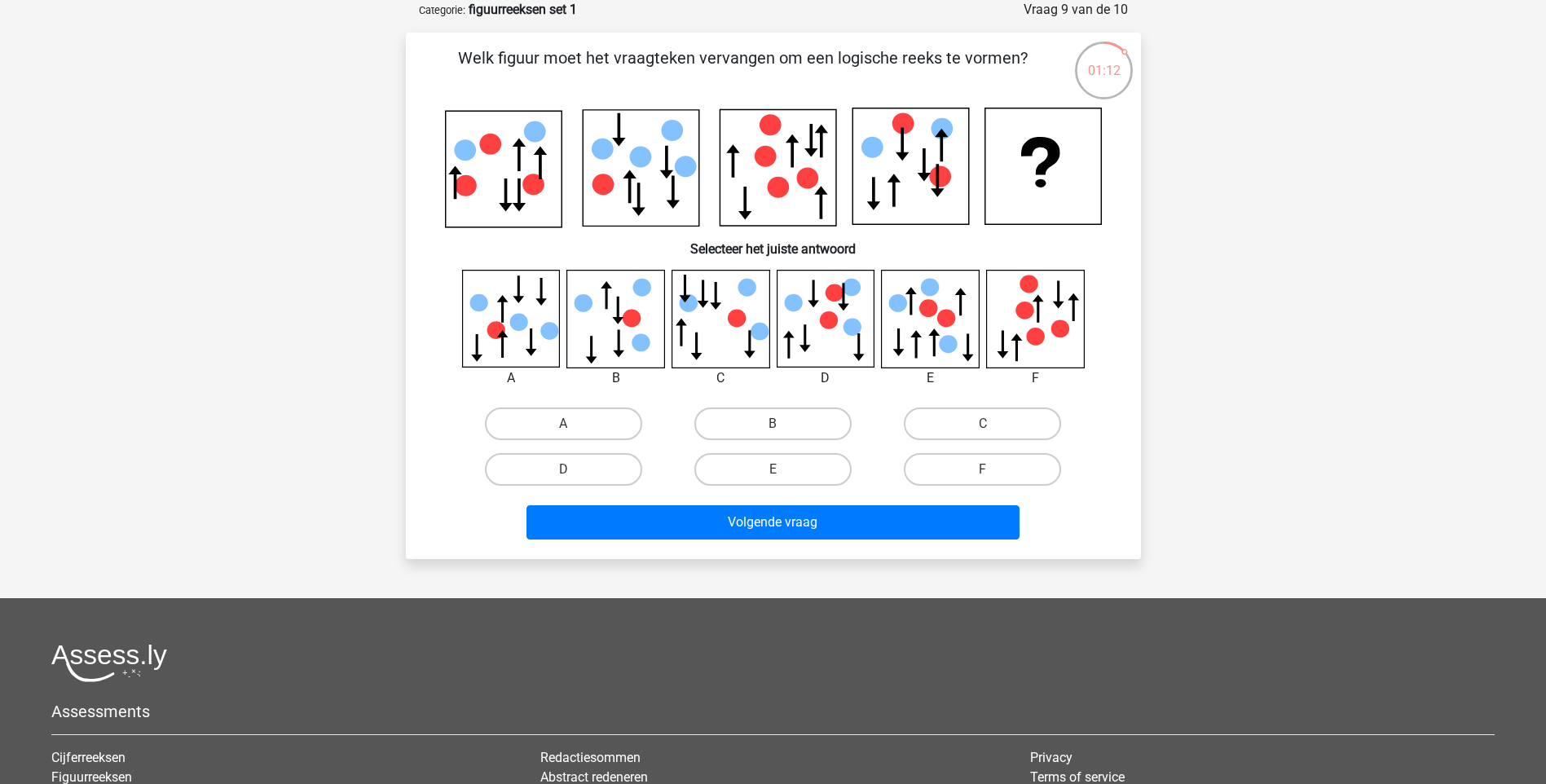
click at [937, 308] on icon at bounding box center [928, 308] width 18 height 18
click at [762, 473] on label "E" at bounding box center [773, 469] width 157 height 33
click at [773, 473] on input "E" at bounding box center [778, 474] width 10 height 10
radio input "true"
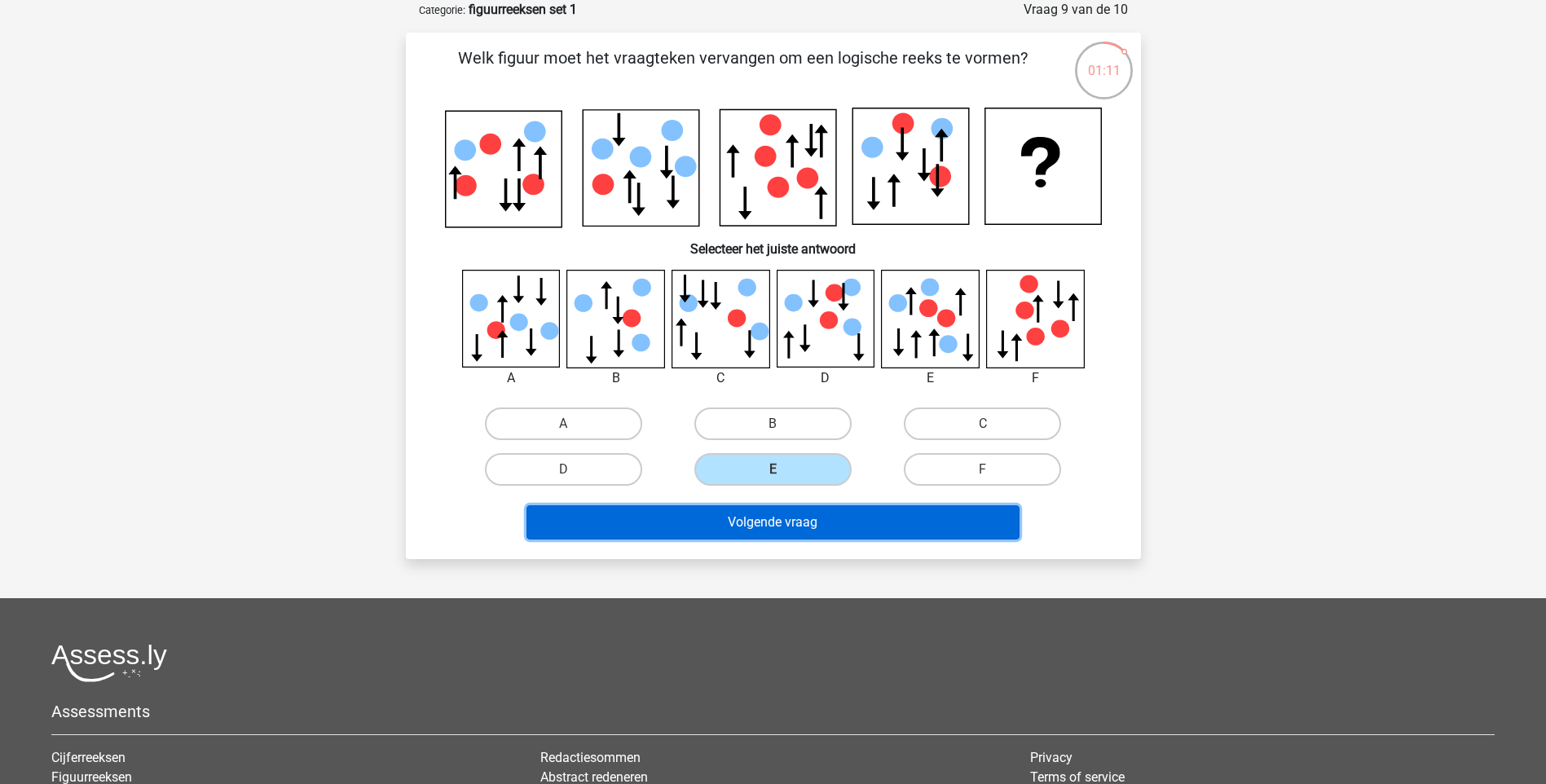
click at [788, 532] on button "Volgende vraag" at bounding box center [773, 522] width 493 height 34
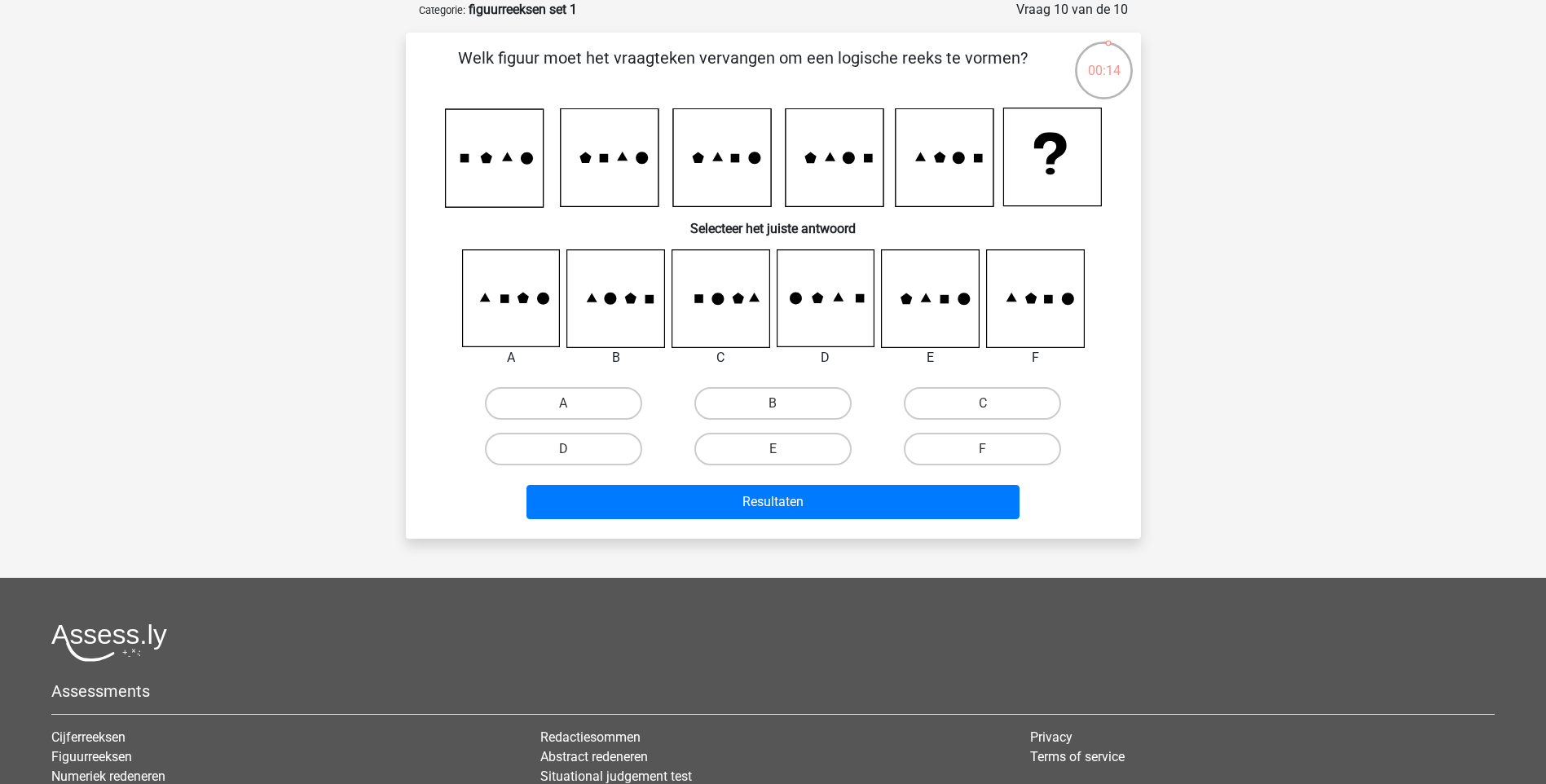
click at [718, 308] on icon at bounding box center [720, 299] width 97 height 97
click at [972, 398] on label "C" at bounding box center [982, 403] width 157 height 33
click at [983, 403] on input "C" at bounding box center [988, 408] width 10 height 10
radio input "true"
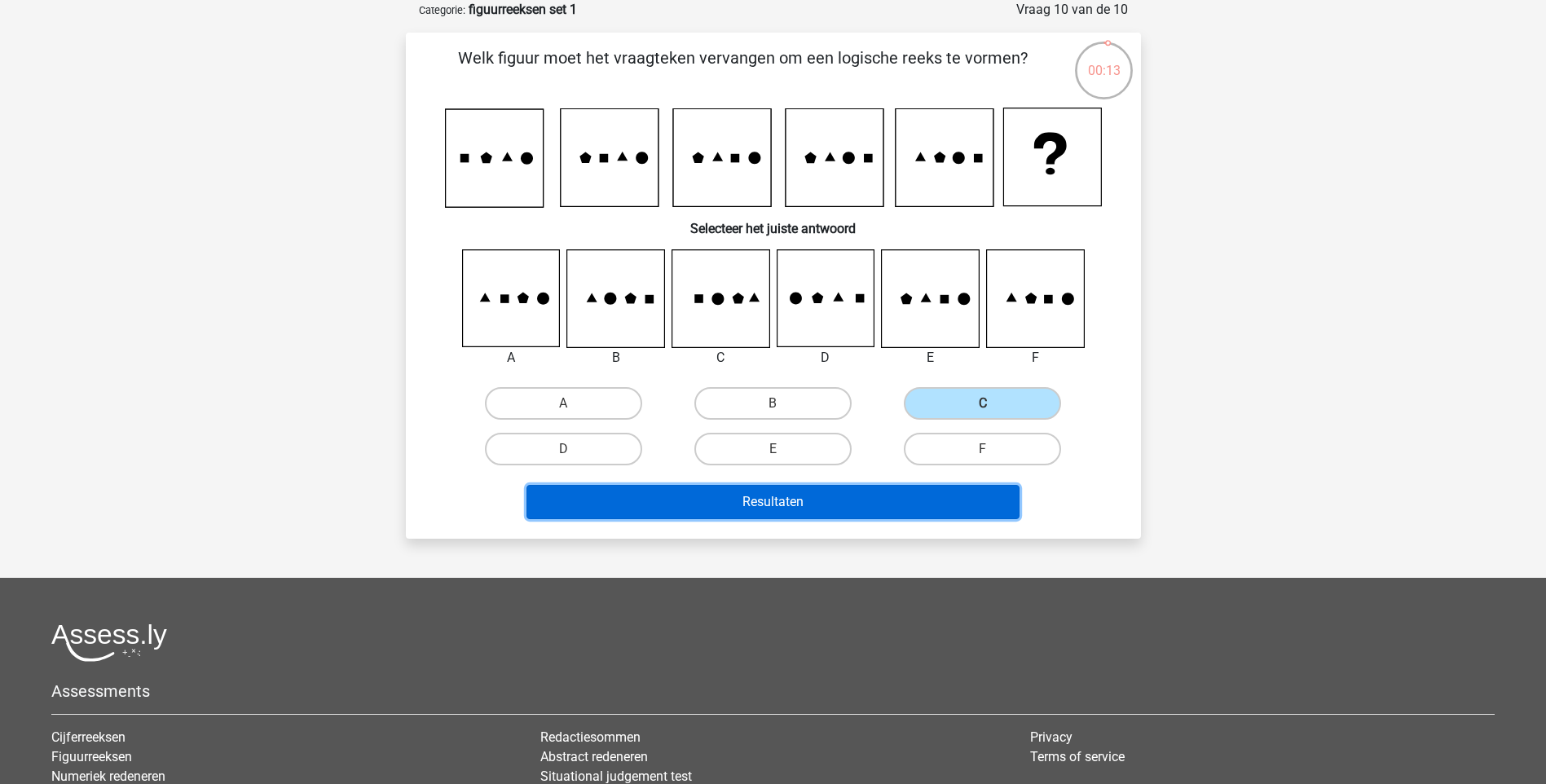
click at [904, 505] on button "Resultaten" at bounding box center [773, 502] width 493 height 34
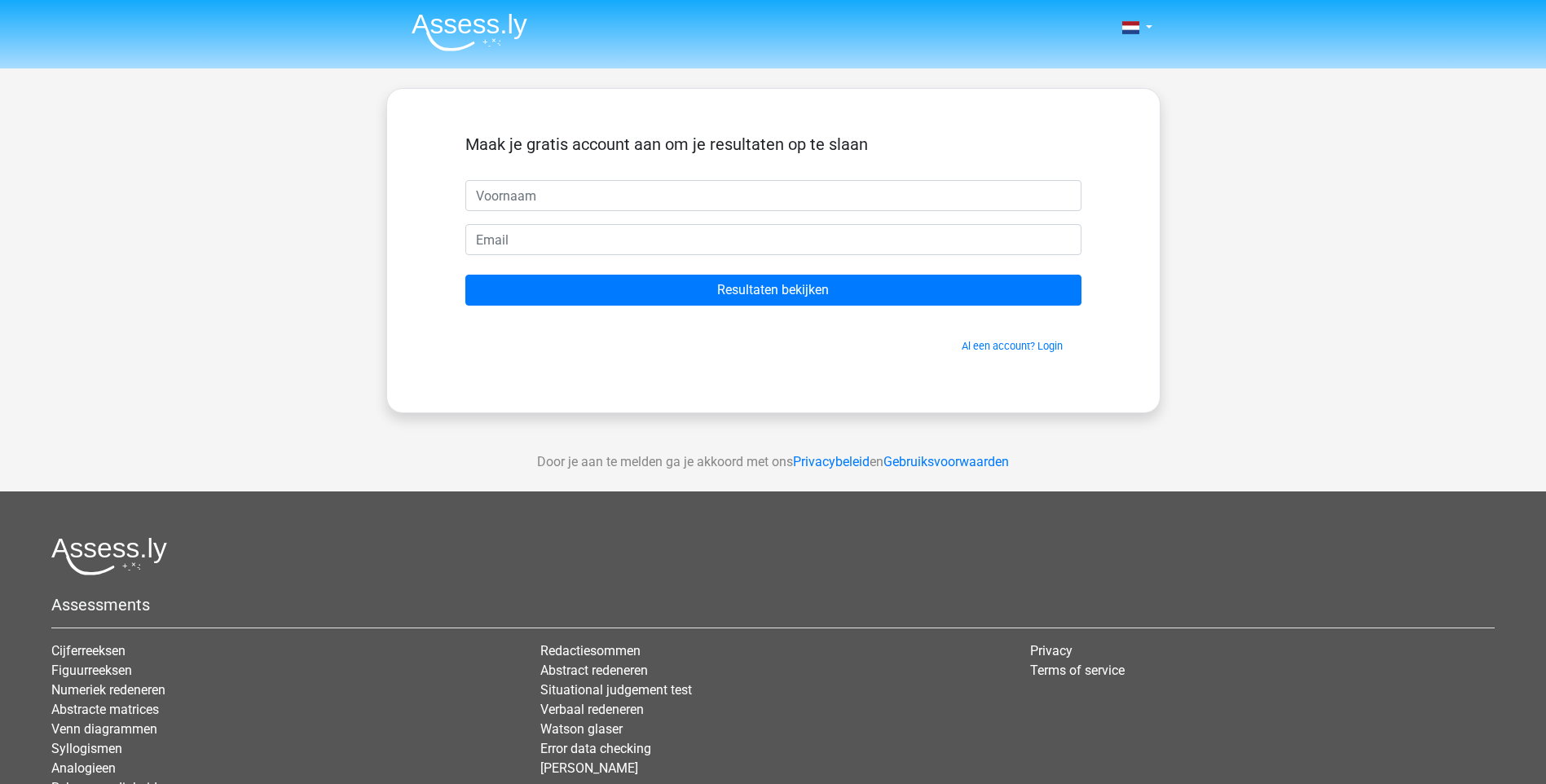
click at [679, 188] on input "text" at bounding box center [774, 196] width 616 height 31
click at [499, 201] on input "text" at bounding box center [774, 196] width 616 height 31
click at [279, 302] on div "Nederlands English" at bounding box center [773, 461] width 1546 height 922
